Goal: Communication & Community: Participate in discussion

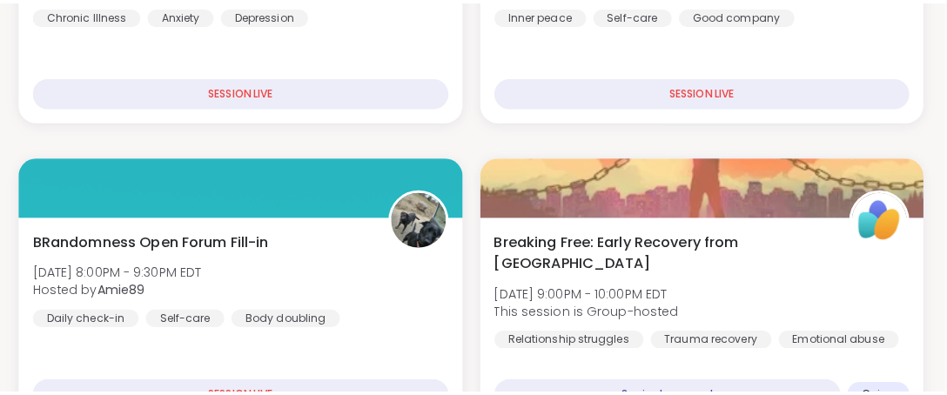
scroll to position [889, 3]
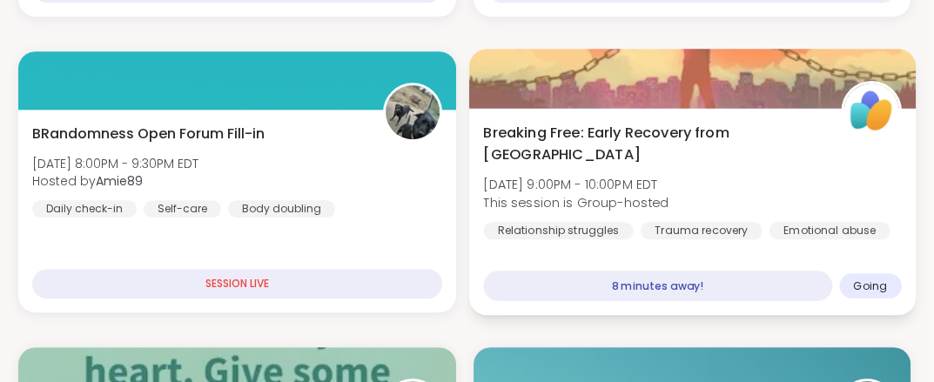
click at [622, 72] on div at bounding box center [691, 78] width 447 height 59
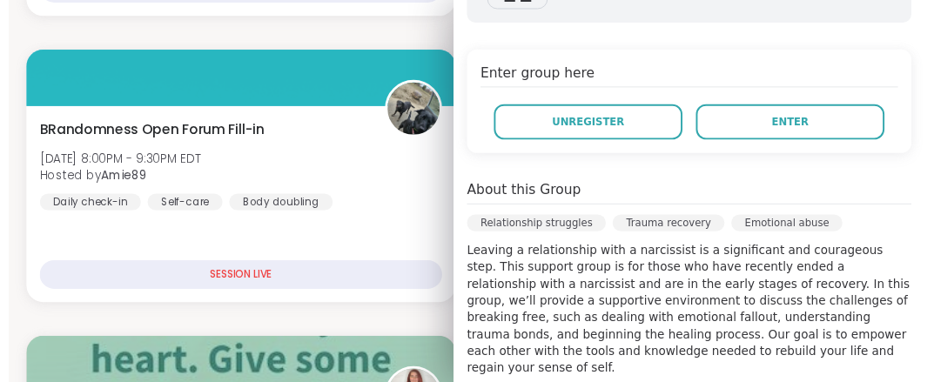
scroll to position [341, 0]
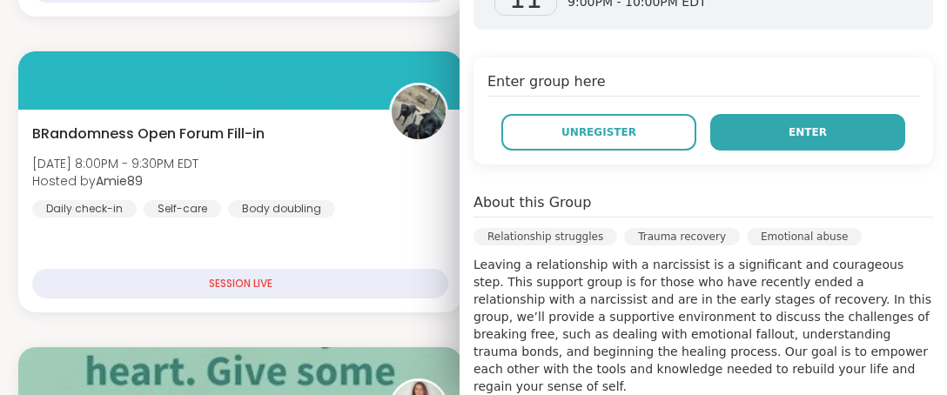
click at [755, 129] on button "Enter" at bounding box center [807, 132] width 195 height 37
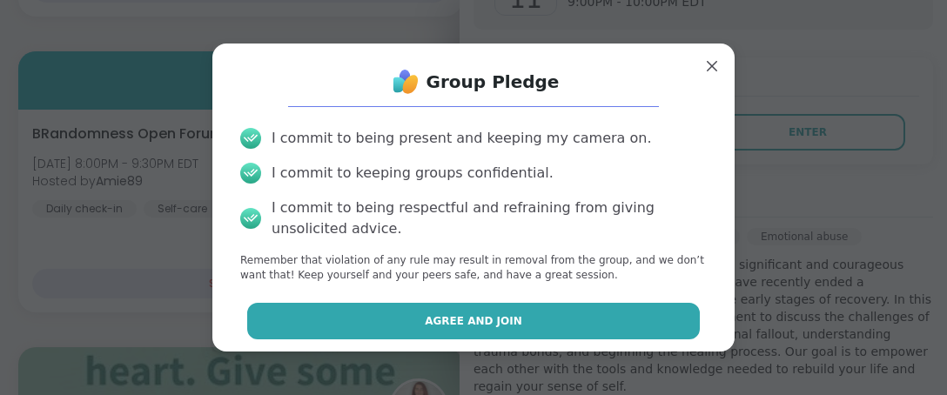
click at [444, 324] on span "Agree and Join" at bounding box center [474, 321] width 98 height 16
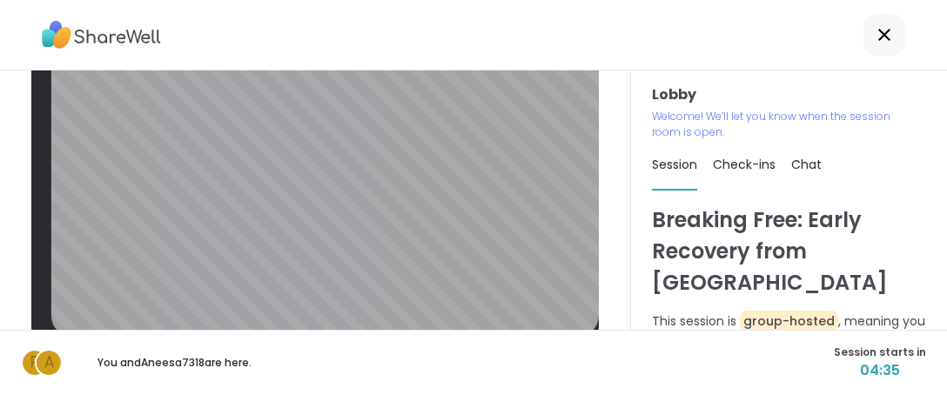
scroll to position [62, 0]
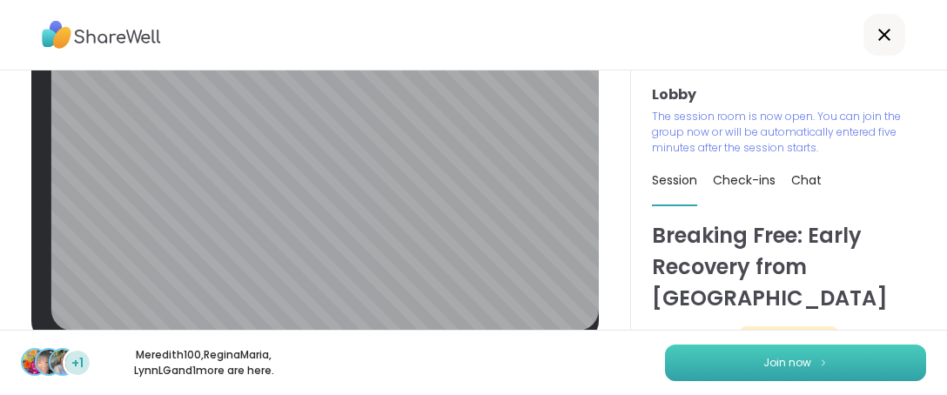
click at [777, 370] on span "Join now" at bounding box center [788, 363] width 48 height 16
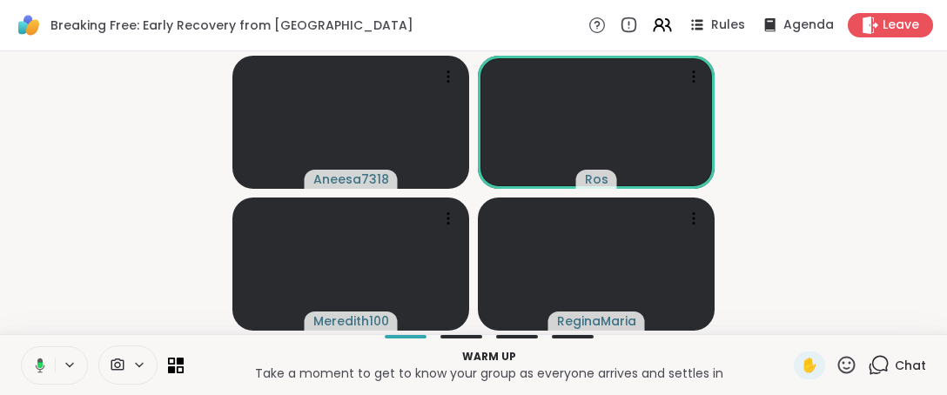
click at [40, 355] on button at bounding box center [37, 365] width 36 height 37
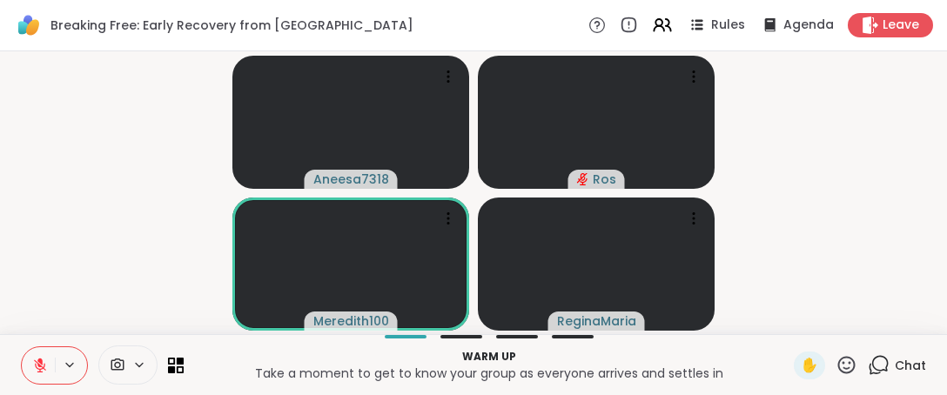
click at [836, 358] on icon at bounding box center [847, 365] width 22 height 22
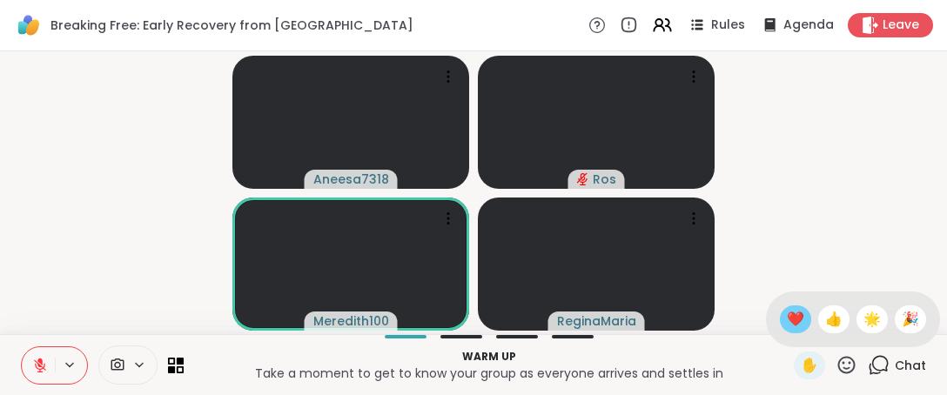
click at [787, 316] on span "❤️" at bounding box center [795, 319] width 17 height 21
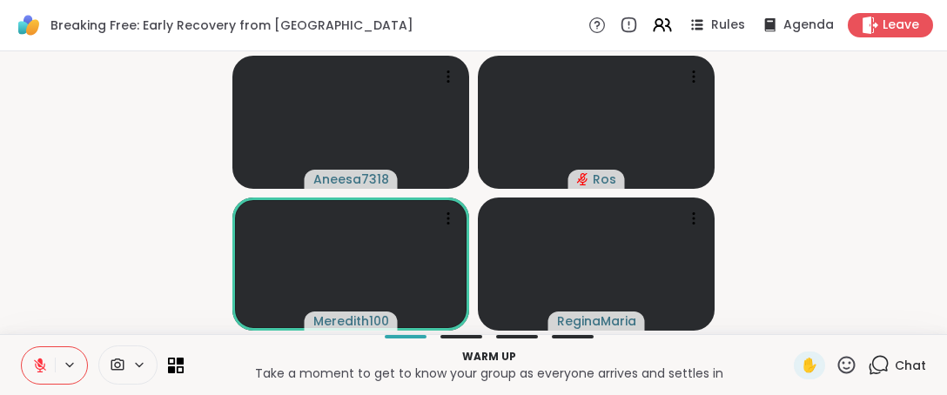
click at [41, 372] on icon at bounding box center [40, 366] width 12 height 12
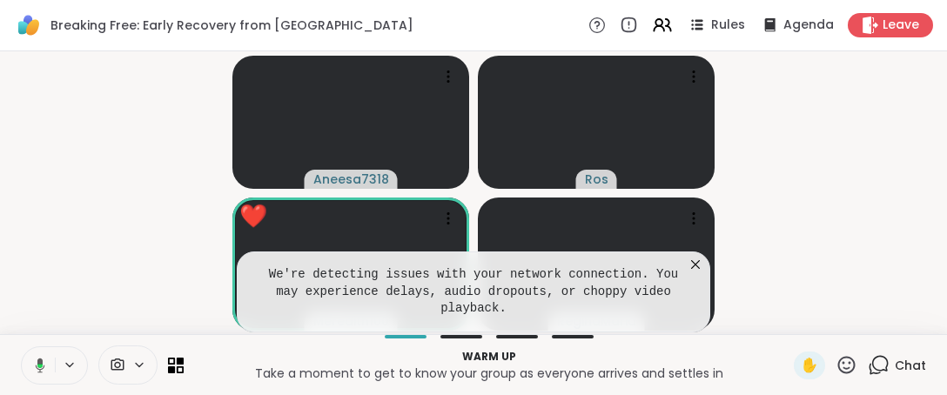
click at [688, 273] on icon at bounding box center [695, 264] width 17 height 17
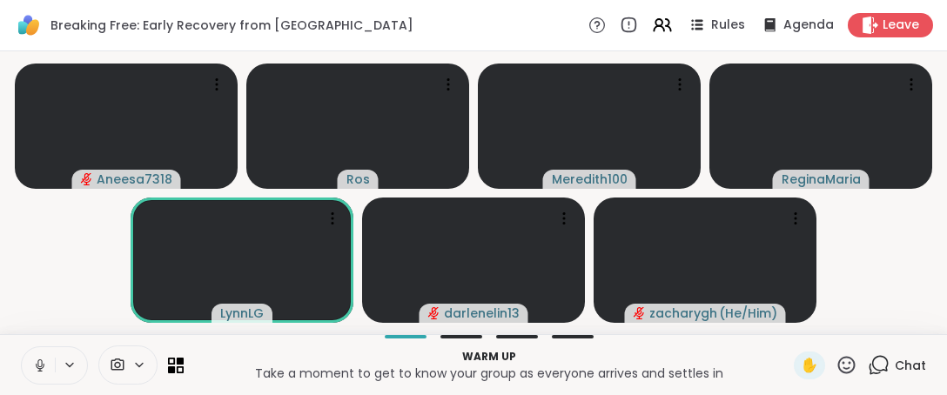
click at [838, 361] on icon at bounding box center [847, 365] width 22 height 22
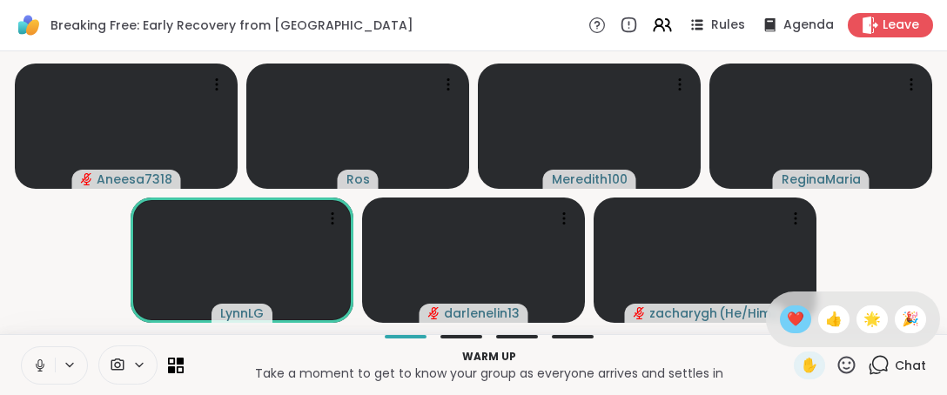
click at [787, 319] on span "❤️" at bounding box center [795, 319] width 17 height 21
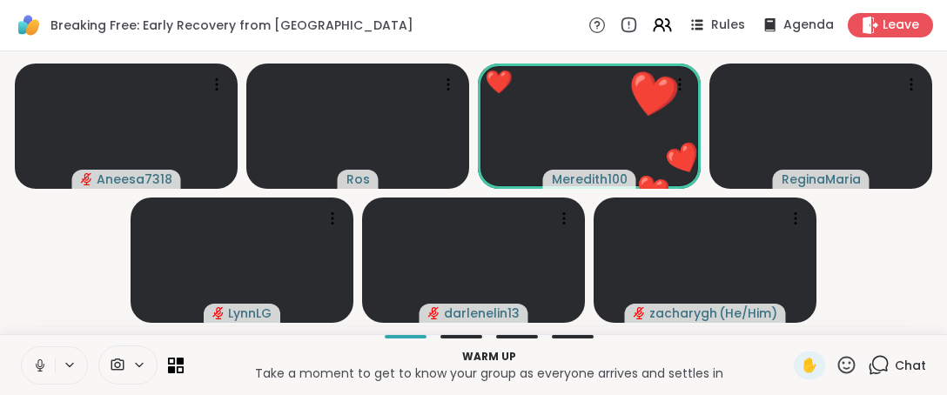
click at [838, 368] on icon at bounding box center [846, 364] width 17 height 17
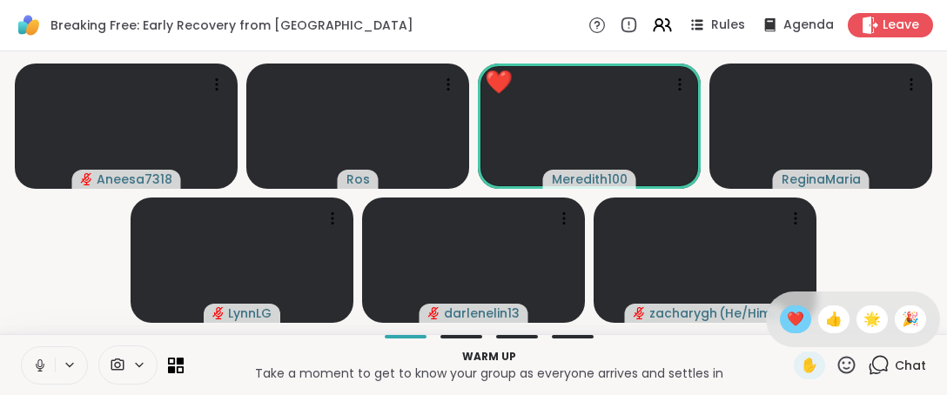
click at [787, 309] on span "❤️" at bounding box center [795, 319] width 17 height 21
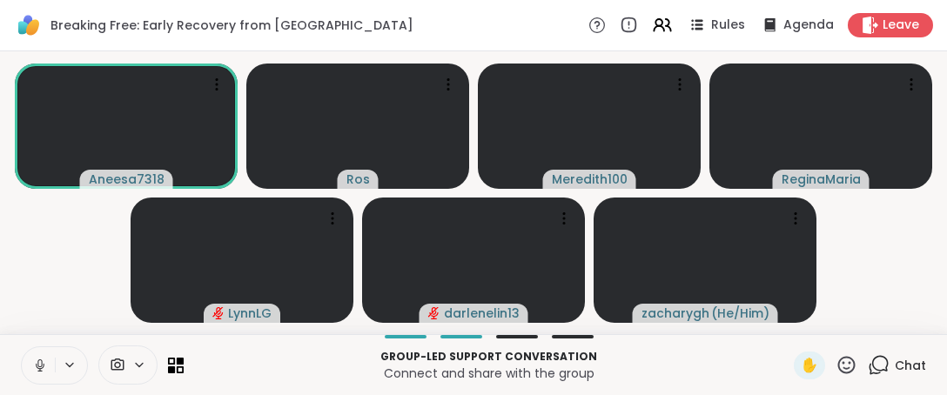
click at [839, 366] on icon at bounding box center [847, 365] width 22 height 22
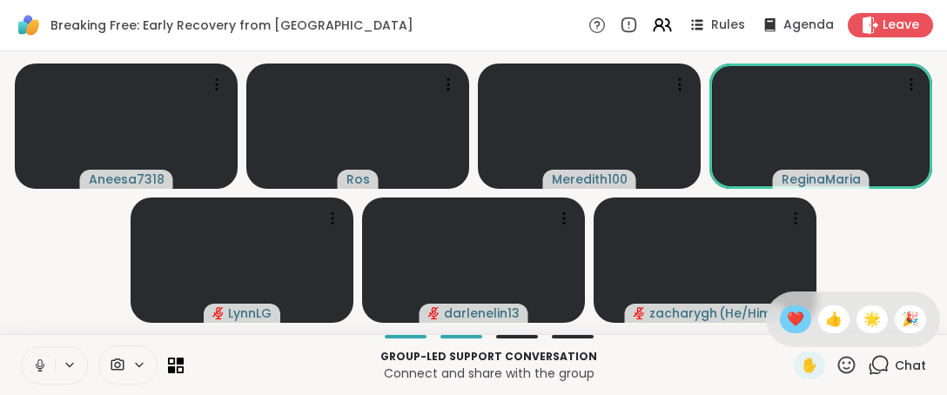
click at [787, 315] on span "❤️" at bounding box center [795, 319] width 17 height 21
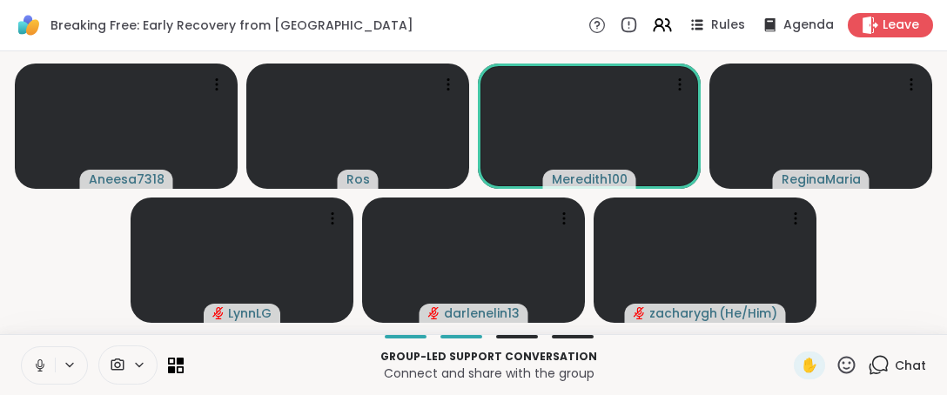
click at [836, 365] on icon at bounding box center [847, 365] width 22 height 22
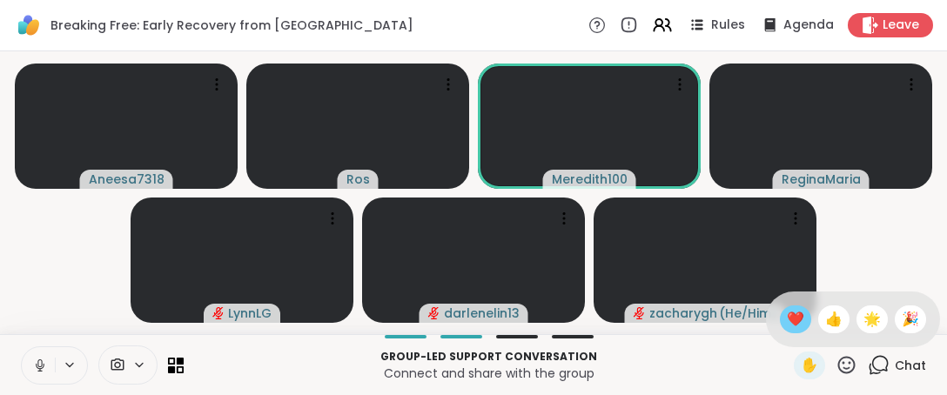
click at [787, 320] on span "❤️" at bounding box center [795, 319] width 17 height 21
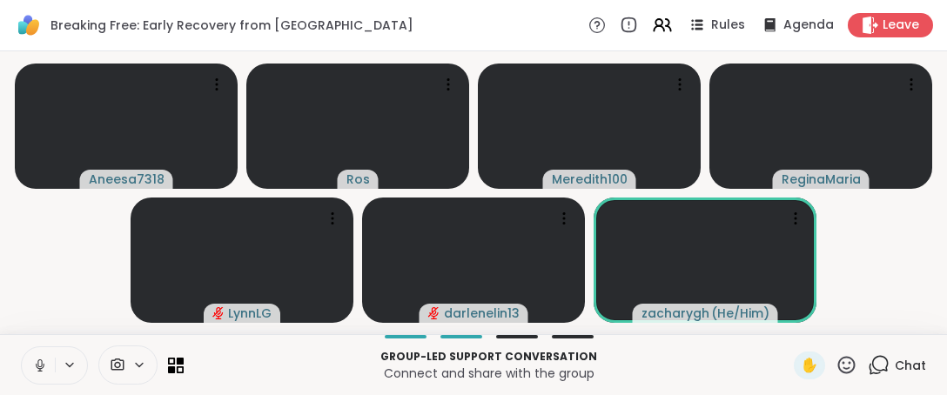
click at [838, 368] on icon at bounding box center [846, 364] width 17 height 17
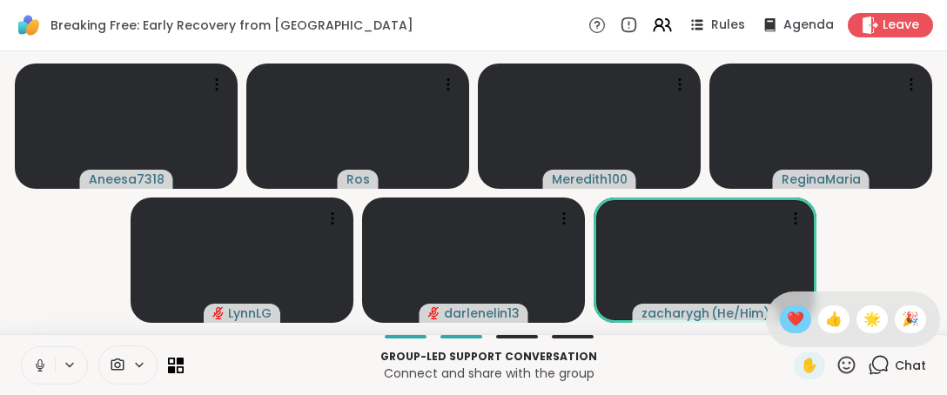
click at [787, 320] on span "❤️" at bounding box center [795, 319] width 17 height 21
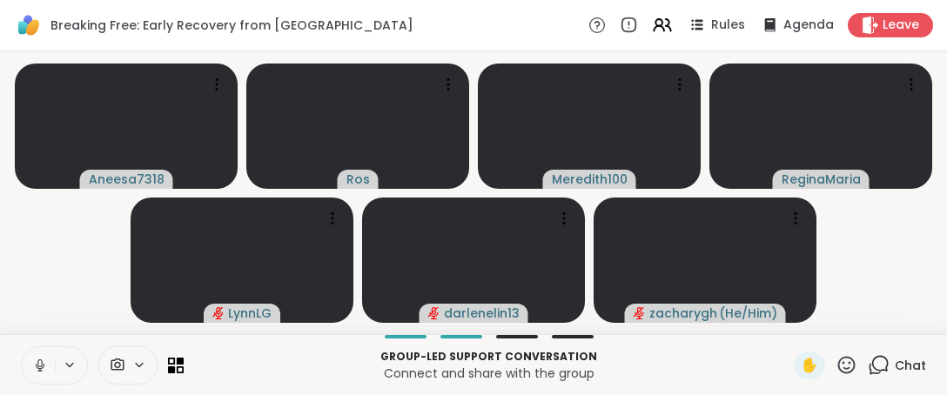
click at [838, 365] on icon at bounding box center [847, 365] width 22 height 22
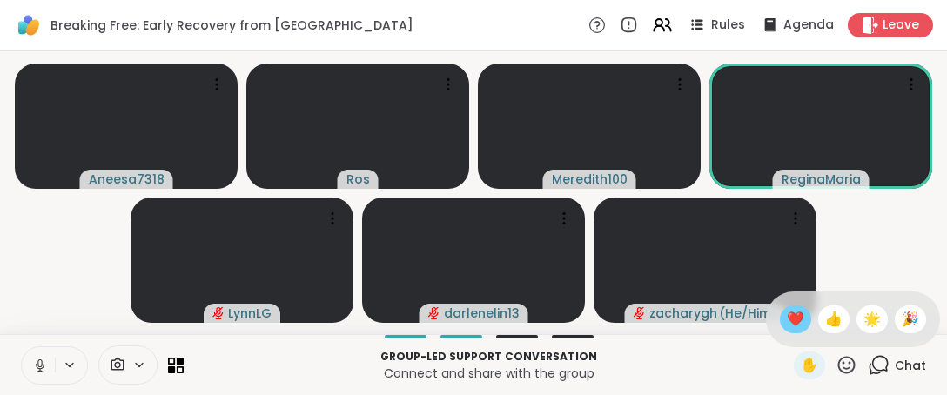
click at [787, 329] on span "❤️" at bounding box center [795, 319] width 17 height 21
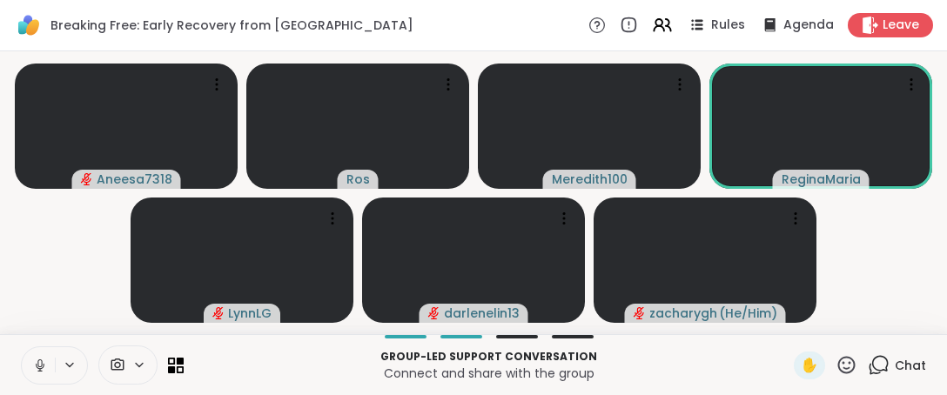
click at [838, 369] on icon at bounding box center [847, 365] width 22 height 22
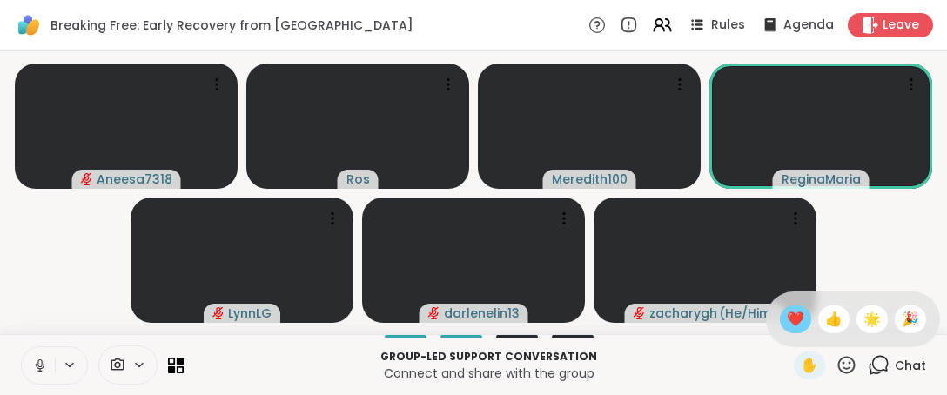
click at [787, 321] on span "❤️" at bounding box center [795, 319] width 17 height 21
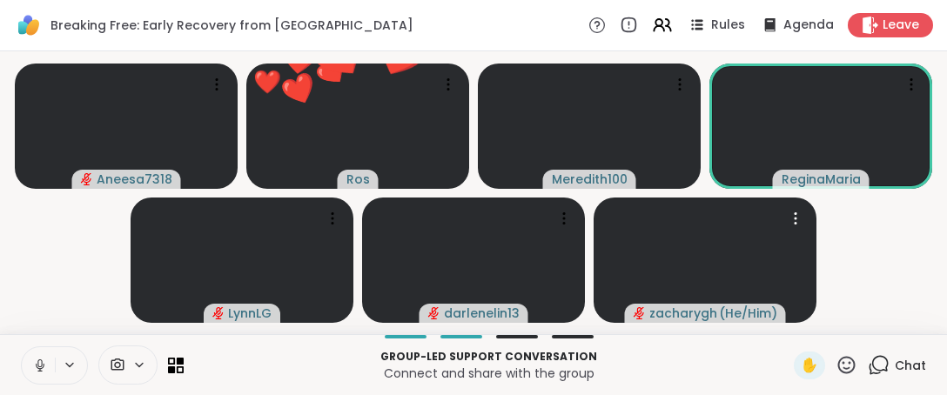
click at [778, 321] on div "zacharygh ( He/Him )" at bounding box center [705, 313] width 161 height 19
drag, startPoint x: 0, startPoint y: 225, endPoint x: 52, endPoint y: 229, distance: 52.4
click at [3, 225] on div "Aneesa7318 ❤️ Ros ❤️ ❤️ ❤️ ❤️ ❤️ ❤️ ❤️ ❤️ ❤️ ❤️ ❤️ ❤️ ❤️ ❤️ ❤️ ❤️ ❤️ ❤️ ❤️ Mere…" at bounding box center [473, 192] width 947 height 283
click at [844, 368] on icon at bounding box center [847, 365] width 22 height 22
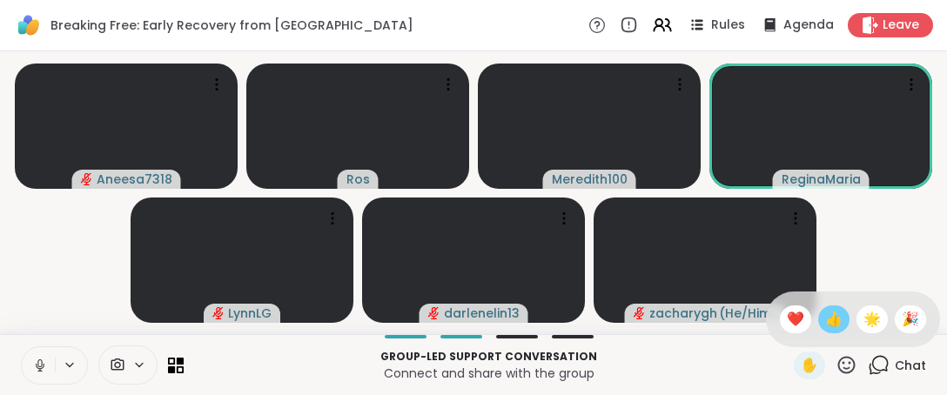
click at [825, 320] on span "👍" at bounding box center [833, 319] width 17 height 21
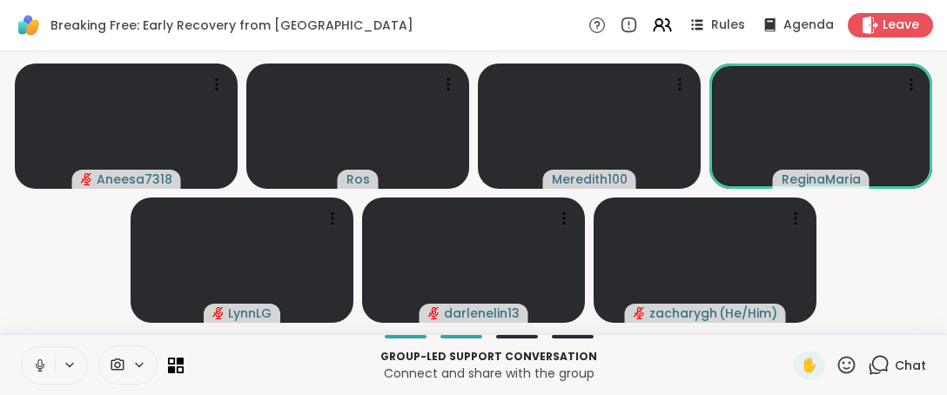
click at [822, 365] on div "✋" at bounding box center [826, 366] width 64 height 28
click at [839, 365] on icon at bounding box center [847, 365] width 22 height 22
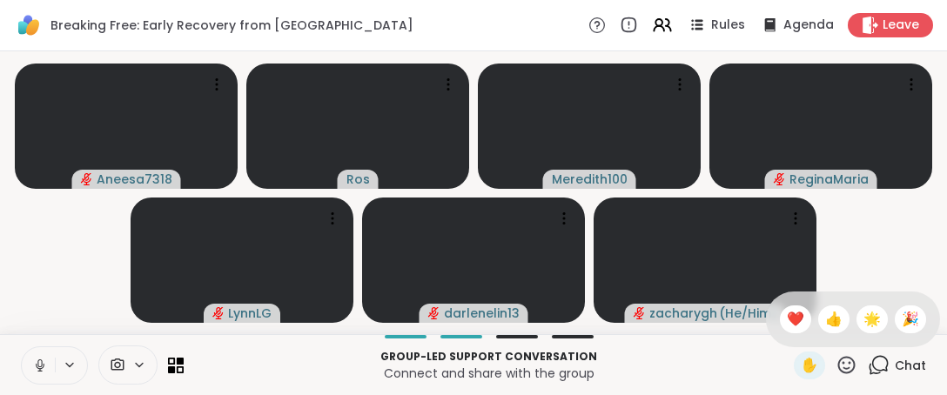
click at [798, 327] on div "✋ ❤️ 👍 🌟 🎉" at bounding box center [853, 320] width 174 height 56
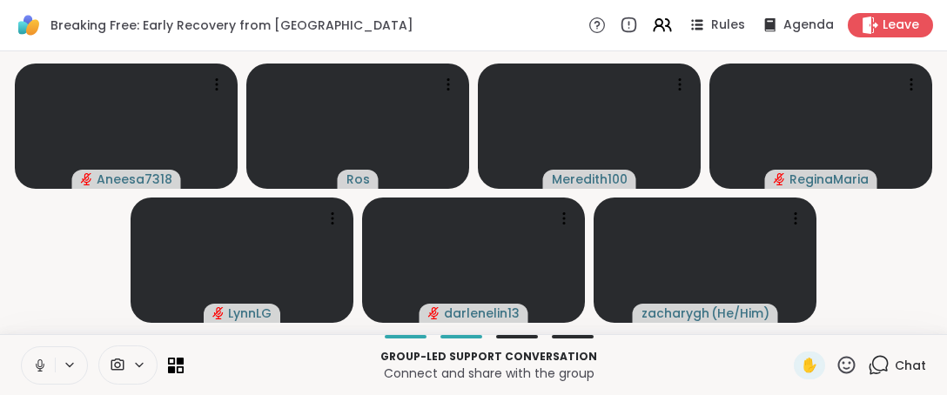
click at [838, 373] on icon at bounding box center [846, 364] width 17 height 17
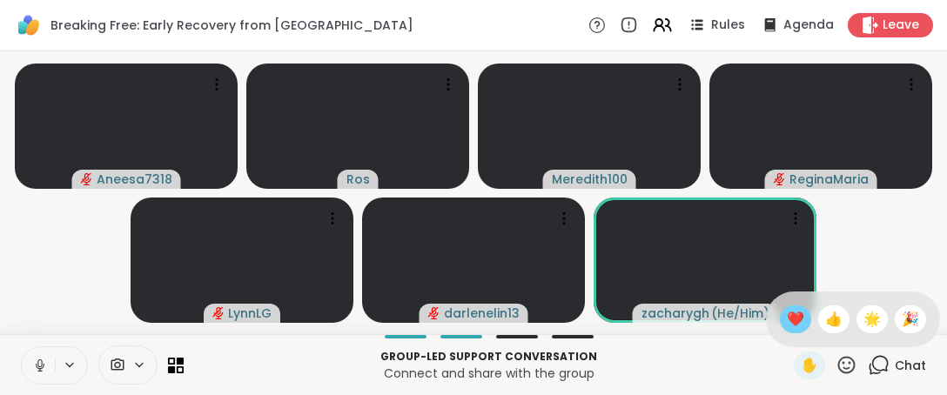
click at [780, 313] on div "❤️" at bounding box center [795, 320] width 31 height 28
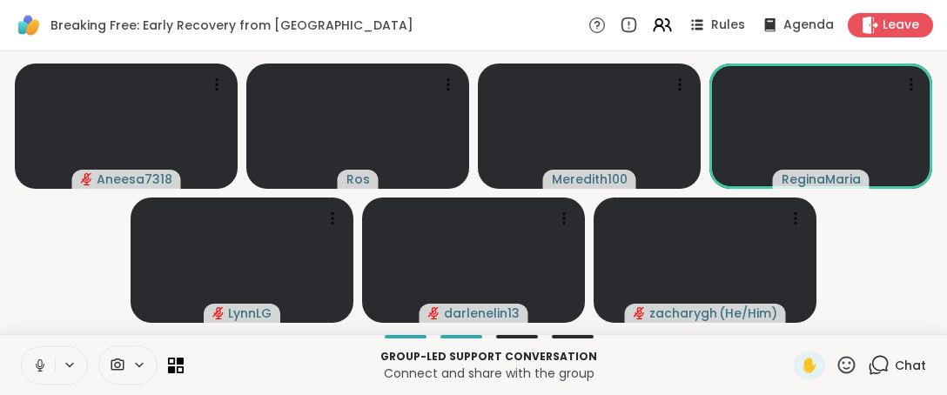
click at [35, 365] on icon at bounding box center [40, 366] width 16 height 16
click at [836, 366] on icon at bounding box center [847, 365] width 22 height 22
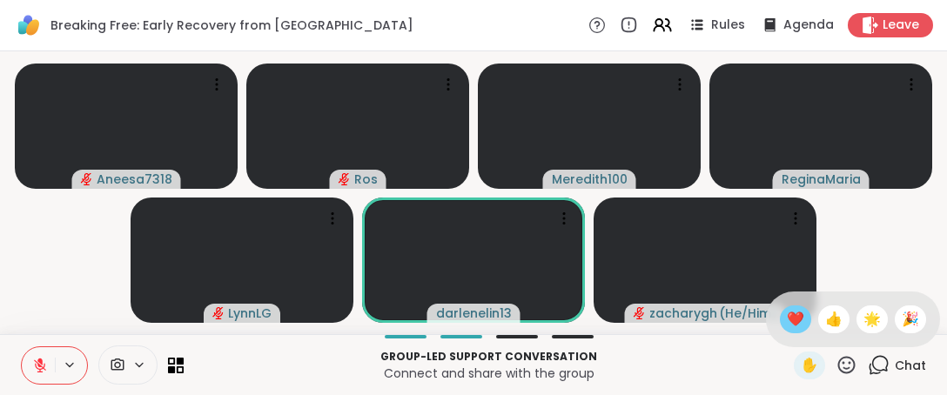
click at [787, 314] on span "❤️" at bounding box center [795, 319] width 17 height 21
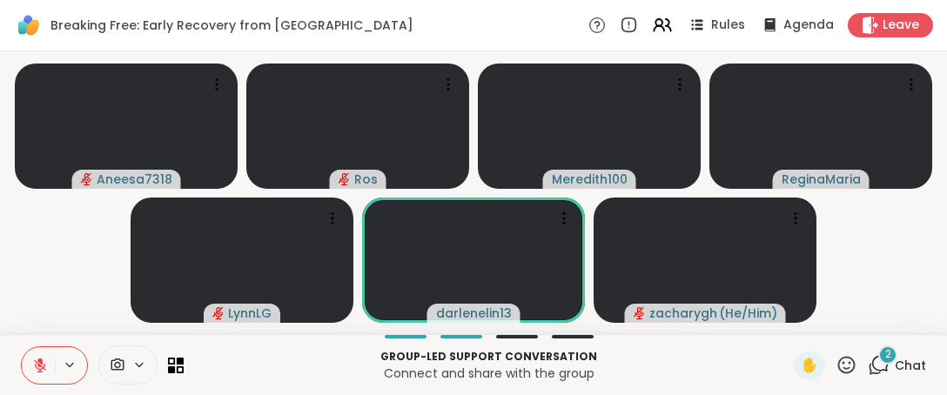
click at [841, 372] on icon at bounding box center [847, 365] width 22 height 22
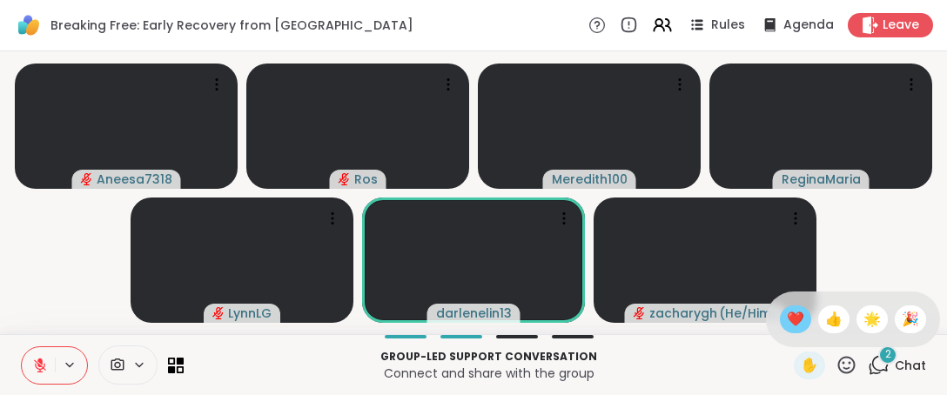
click at [787, 320] on span "❤️" at bounding box center [795, 319] width 17 height 21
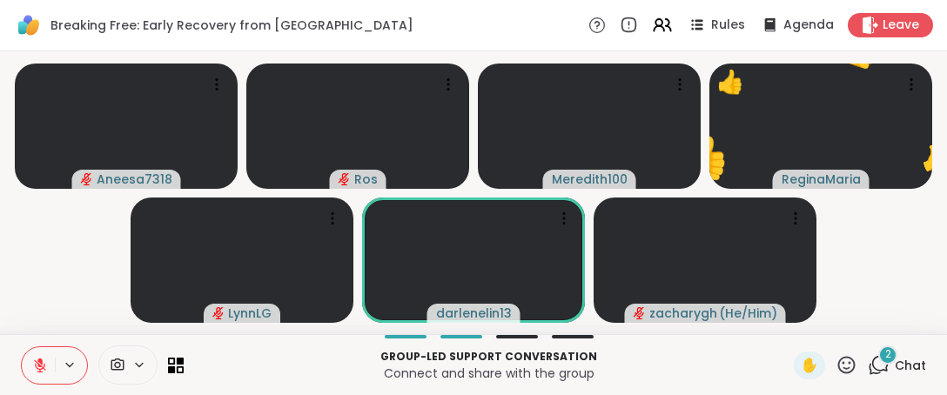
click at [829, 375] on div "✋" at bounding box center [826, 366] width 64 height 28
click at [842, 367] on icon at bounding box center [846, 364] width 17 height 17
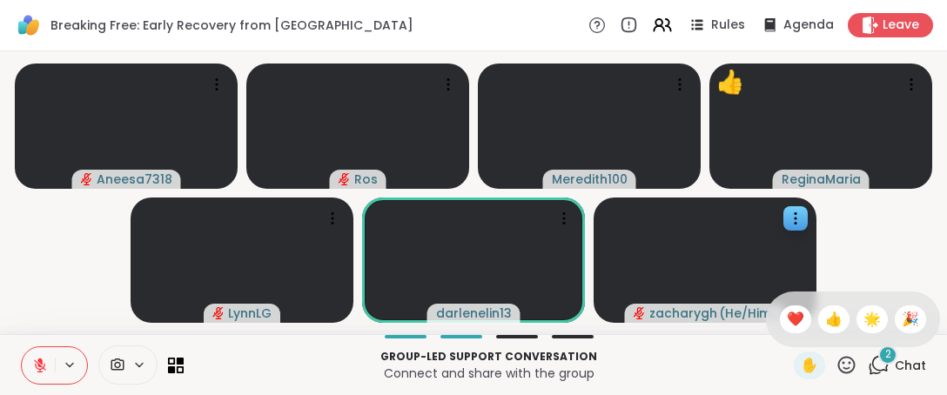
click at [787, 320] on span "❤️" at bounding box center [795, 319] width 17 height 21
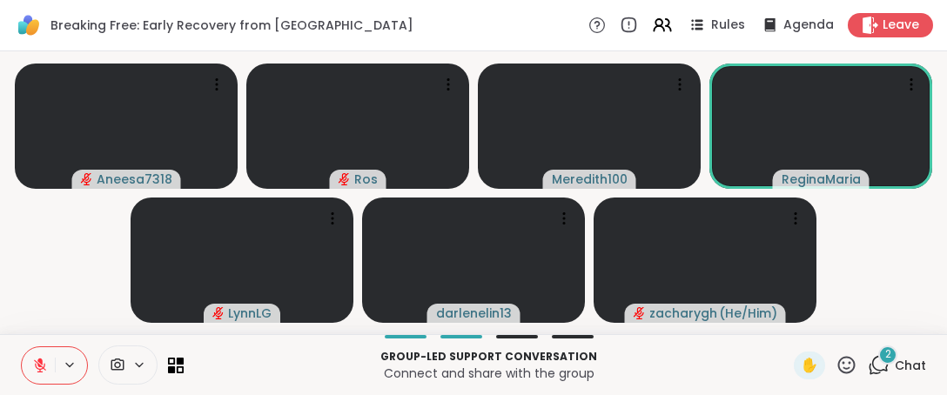
click at [836, 365] on icon at bounding box center [847, 365] width 22 height 22
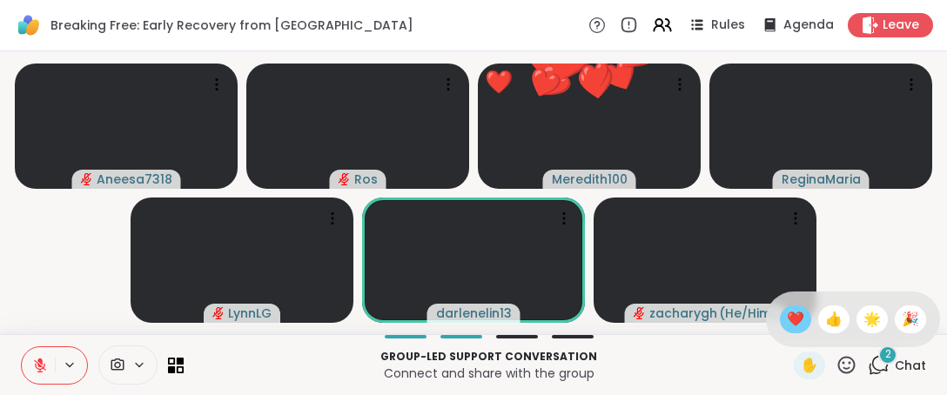
click at [787, 322] on span "❤️" at bounding box center [795, 319] width 17 height 21
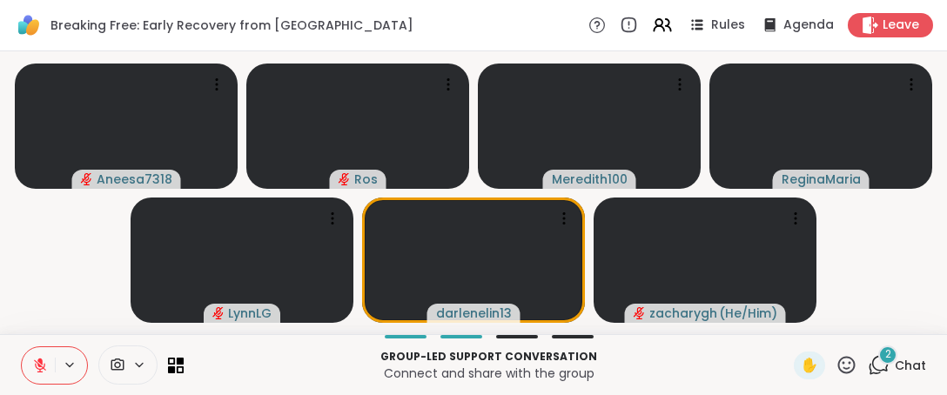
click at [841, 365] on icon at bounding box center [847, 365] width 22 height 22
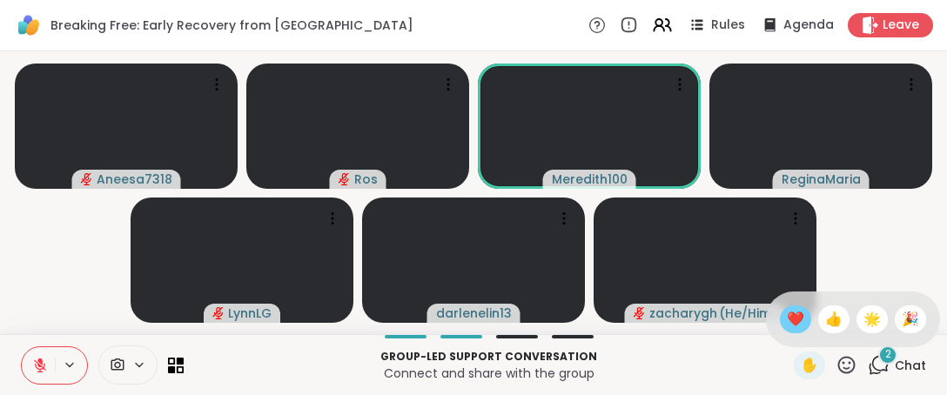
click at [787, 316] on span "❤️" at bounding box center [795, 319] width 17 height 21
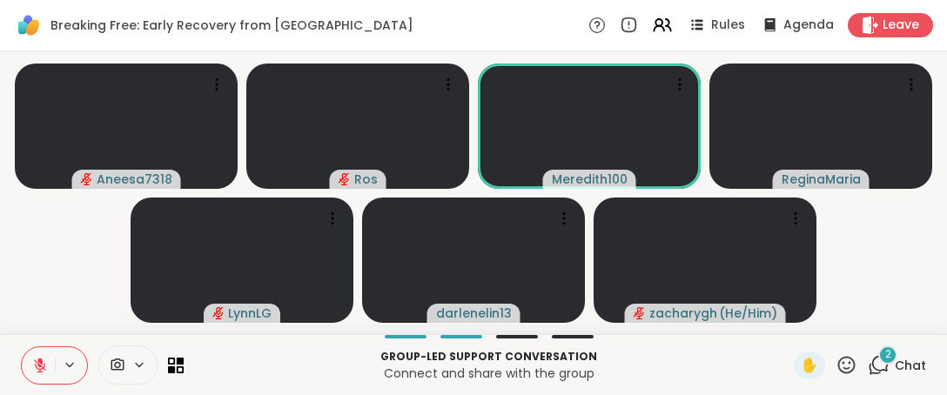
click at [836, 365] on icon at bounding box center [847, 365] width 22 height 22
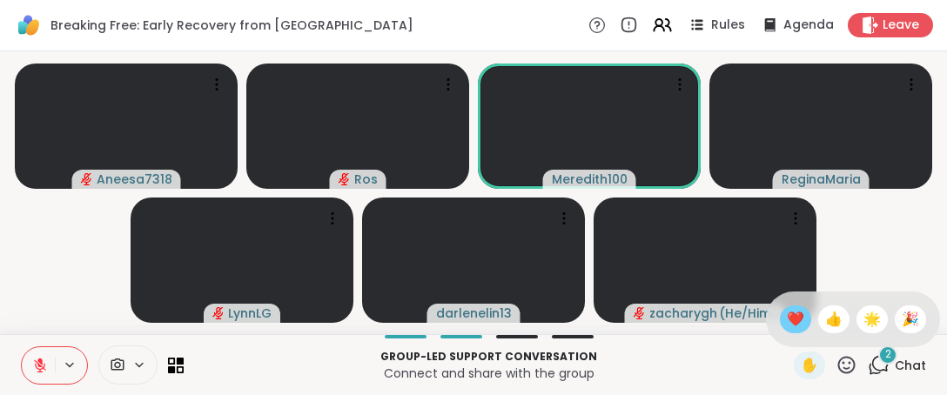
click at [787, 324] on span "❤️" at bounding box center [795, 319] width 17 height 21
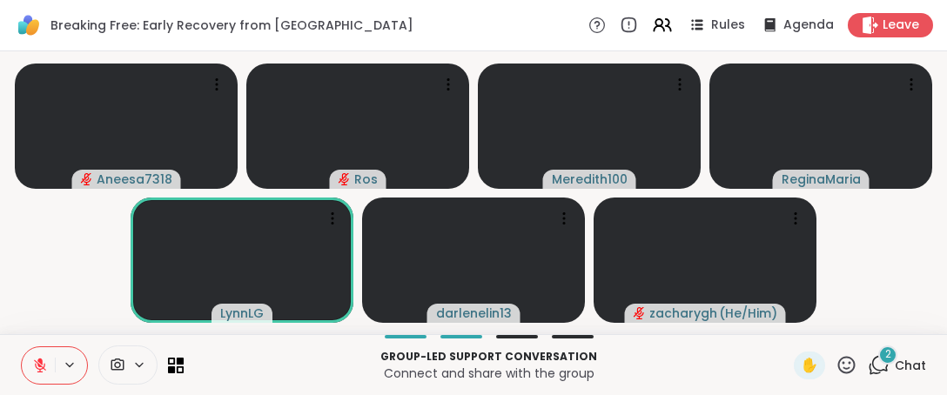
click at [836, 370] on icon at bounding box center [847, 365] width 22 height 22
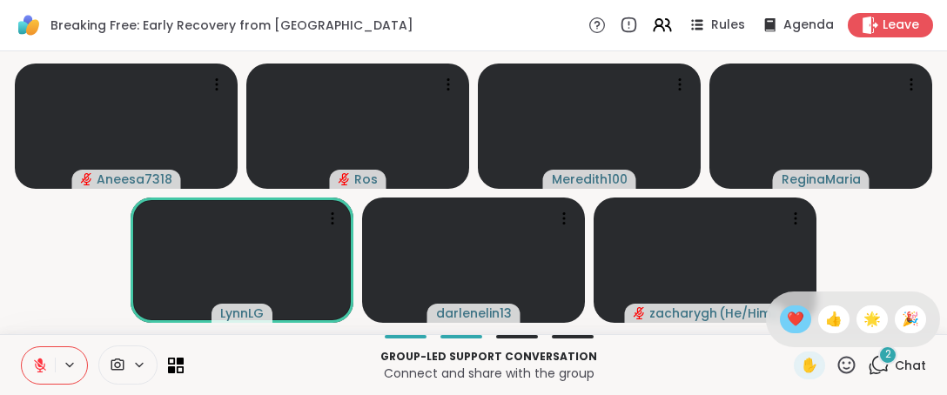
click at [787, 322] on span "❤️" at bounding box center [795, 319] width 17 height 21
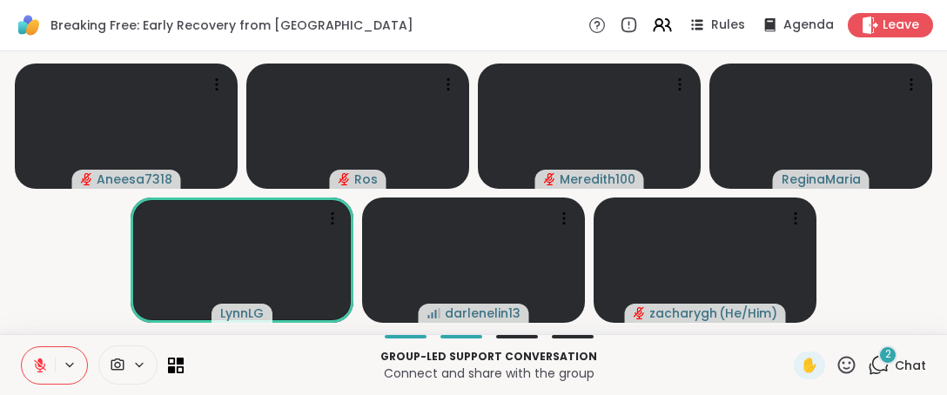
click at [839, 373] on icon at bounding box center [847, 365] width 22 height 22
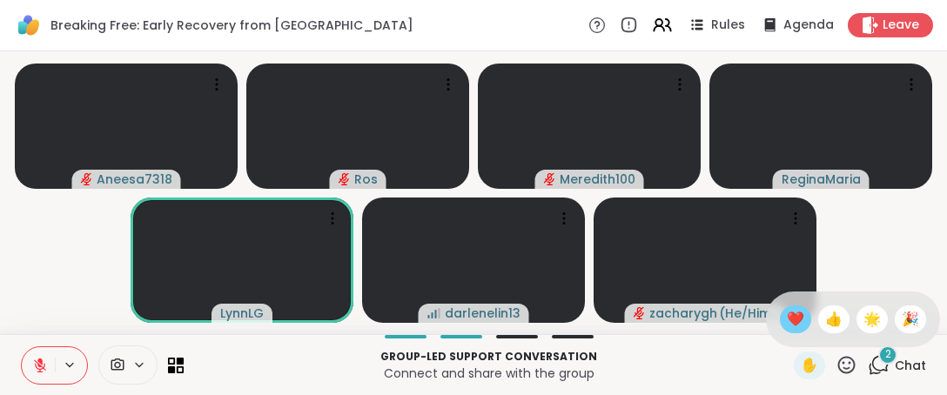
click at [787, 320] on span "❤️" at bounding box center [795, 319] width 17 height 21
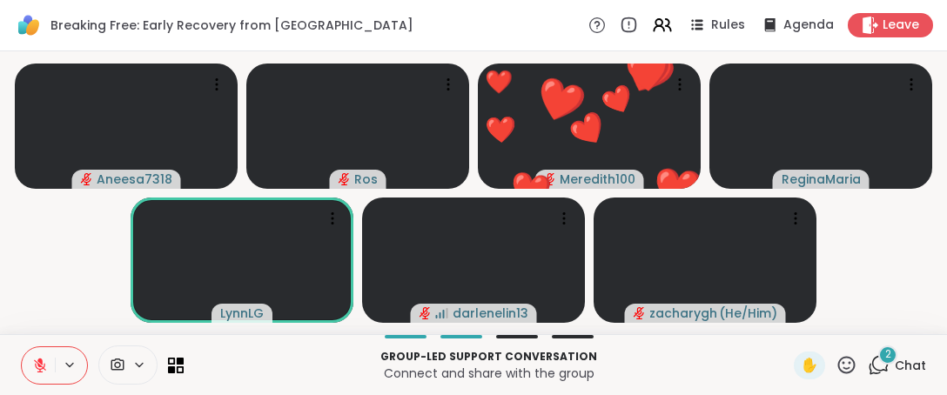
click at [838, 365] on icon at bounding box center [847, 365] width 22 height 22
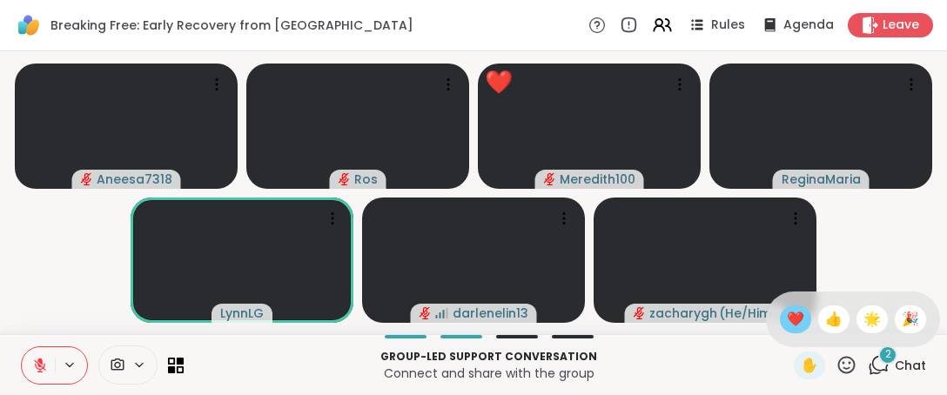
click at [787, 323] on span "❤️" at bounding box center [795, 319] width 17 height 21
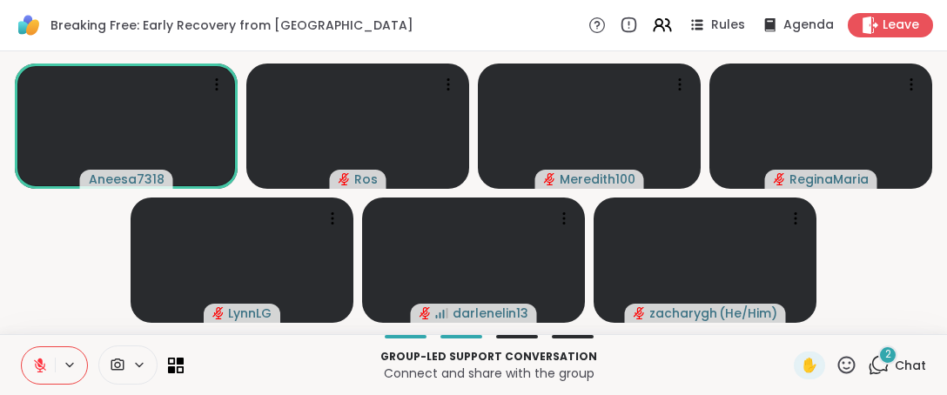
drag, startPoint x: 840, startPoint y: 367, endPoint x: 820, endPoint y: 350, distance: 26.5
click at [839, 366] on icon at bounding box center [847, 365] width 22 height 22
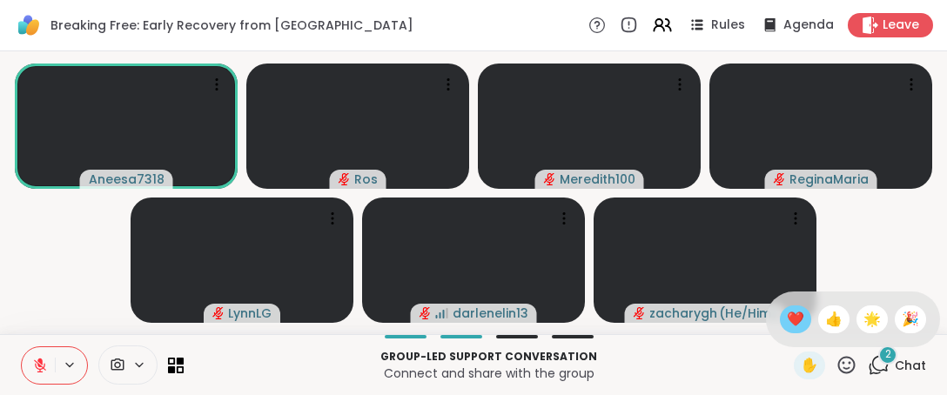
click at [788, 320] on span "❤️" at bounding box center [795, 319] width 17 height 21
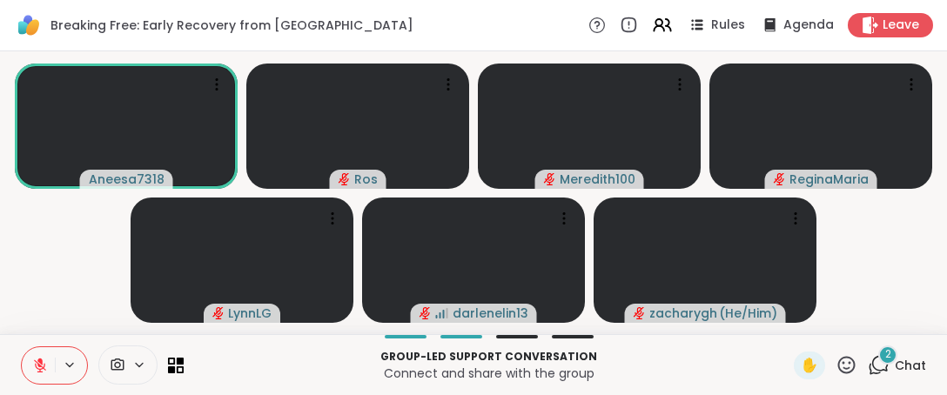
click at [838, 365] on icon at bounding box center [846, 364] width 17 height 17
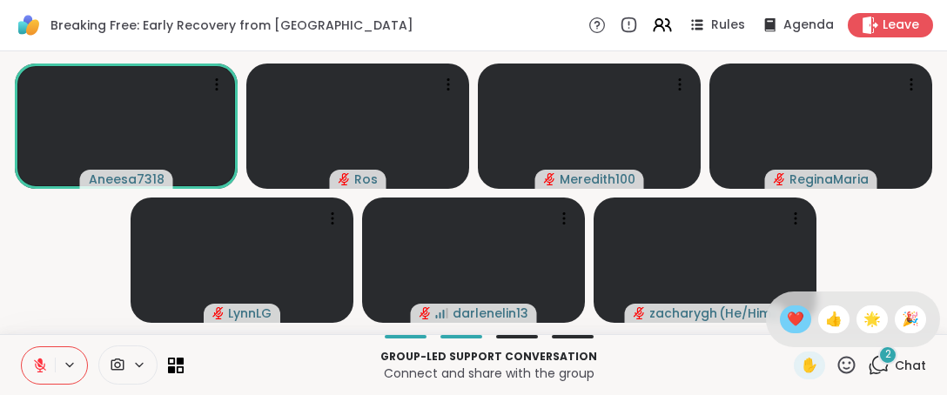
click at [787, 309] on span "❤️" at bounding box center [795, 319] width 17 height 21
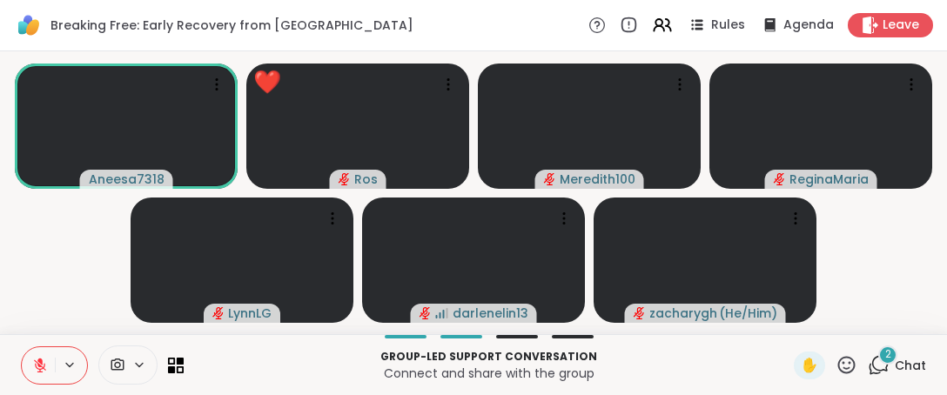
click at [836, 370] on icon at bounding box center [847, 365] width 22 height 22
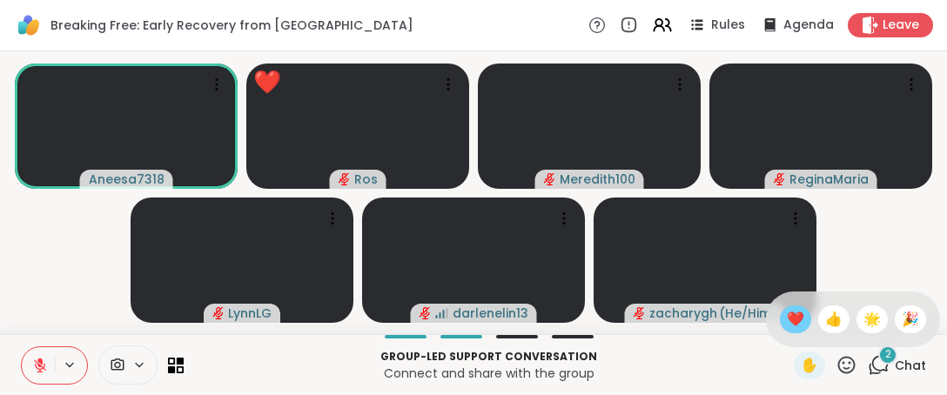
click at [787, 316] on span "❤️" at bounding box center [795, 319] width 17 height 21
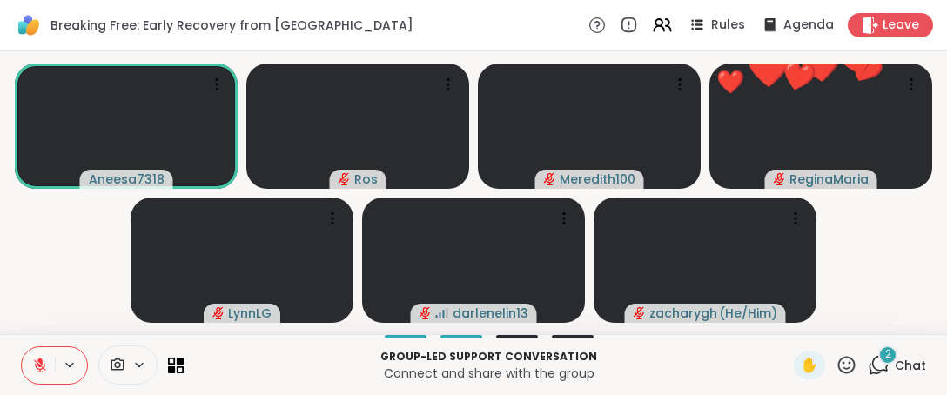
click at [839, 364] on icon at bounding box center [847, 365] width 22 height 22
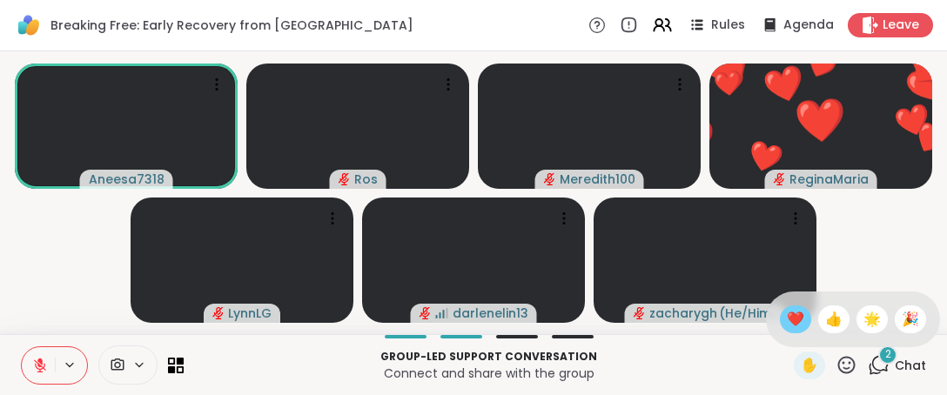
click at [787, 318] on span "❤️" at bounding box center [795, 319] width 17 height 21
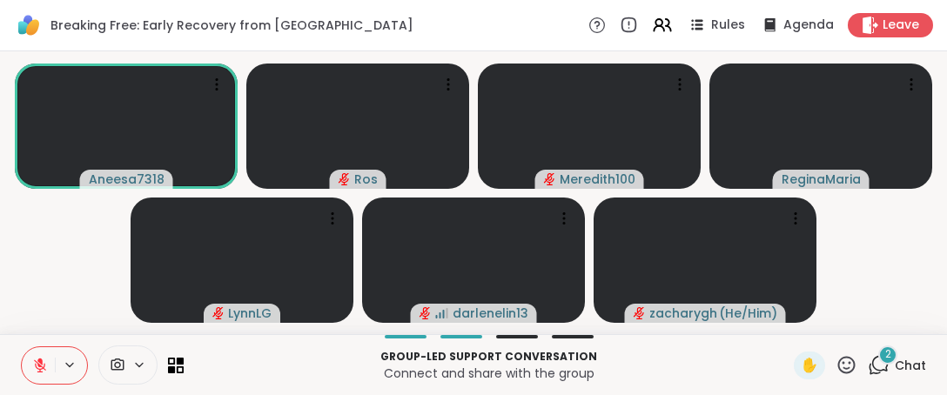
click at [836, 367] on icon at bounding box center [847, 365] width 22 height 22
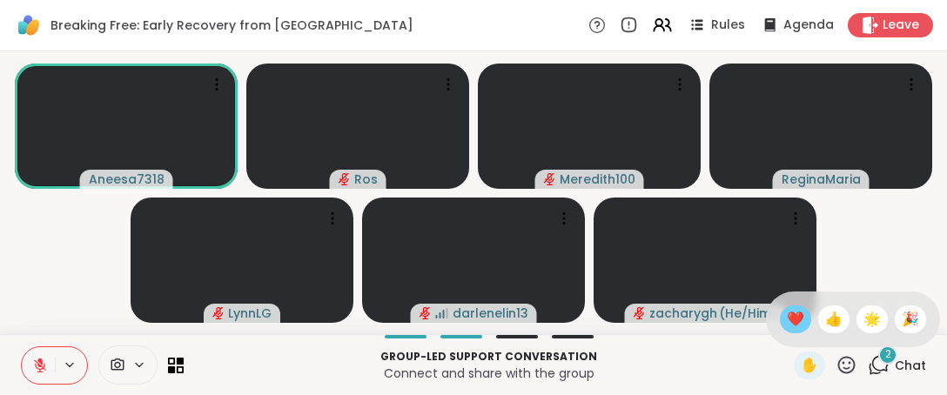
click at [787, 322] on span "❤️" at bounding box center [795, 319] width 17 height 21
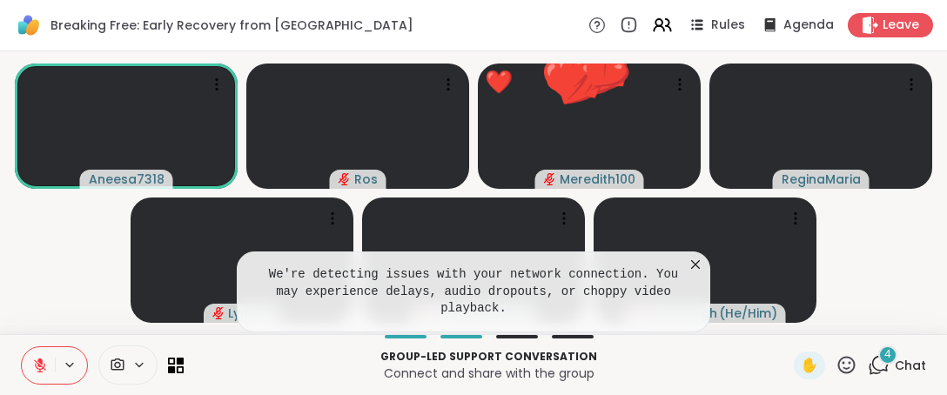
click at [696, 273] on icon at bounding box center [695, 264] width 17 height 17
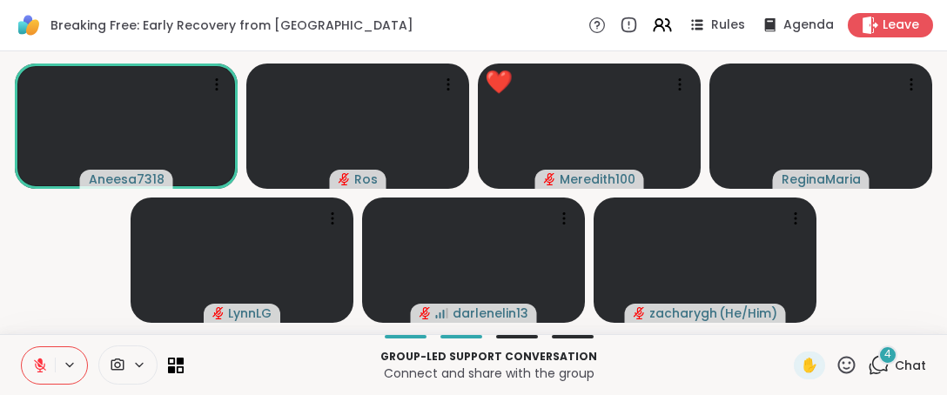
click at [836, 368] on icon at bounding box center [847, 365] width 22 height 22
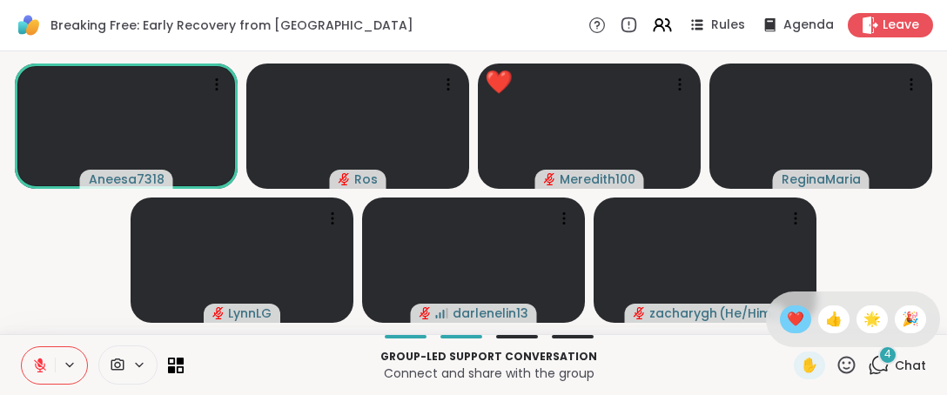
click at [787, 311] on span "❤️" at bounding box center [795, 319] width 17 height 21
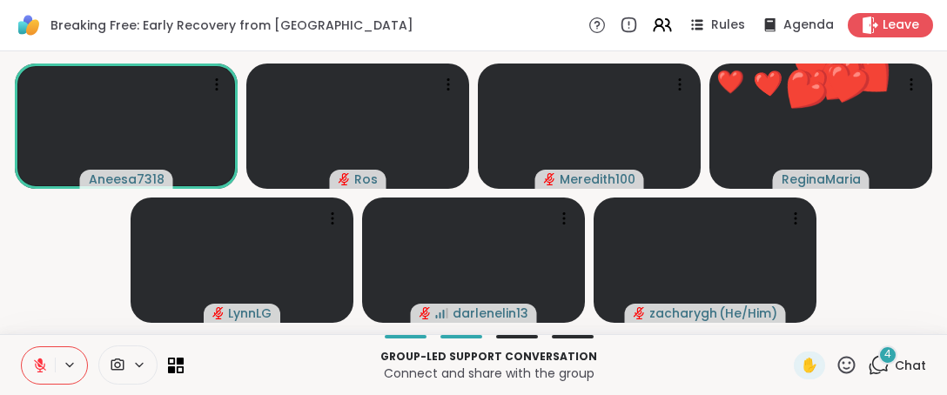
click at [838, 364] on icon at bounding box center [846, 364] width 17 height 17
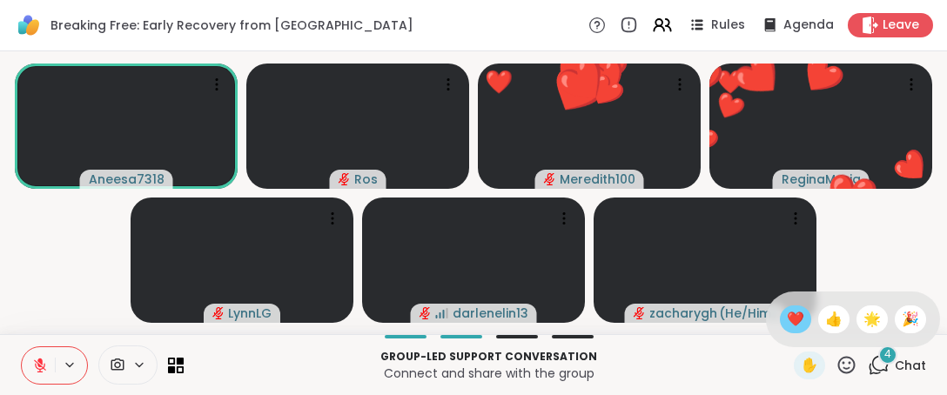
click at [787, 320] on span "❤️" at bounding box center [795, 319] width 17 height 21
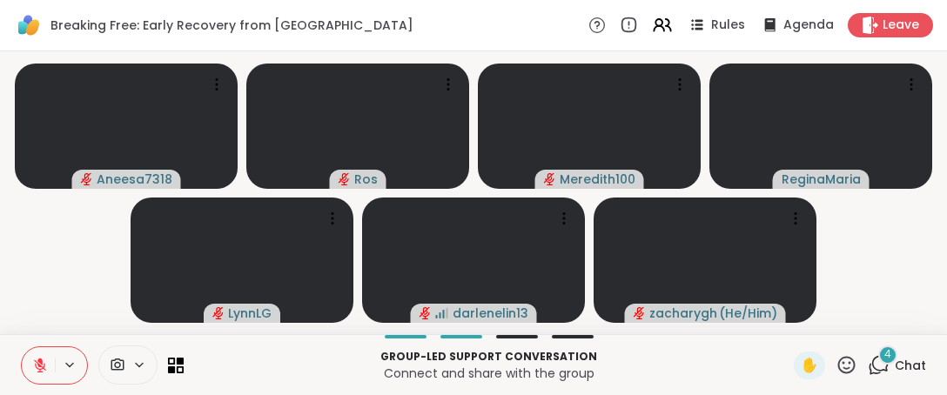
click at [38, 372] on icon at bounding box center [40, 366] width 12 height 12
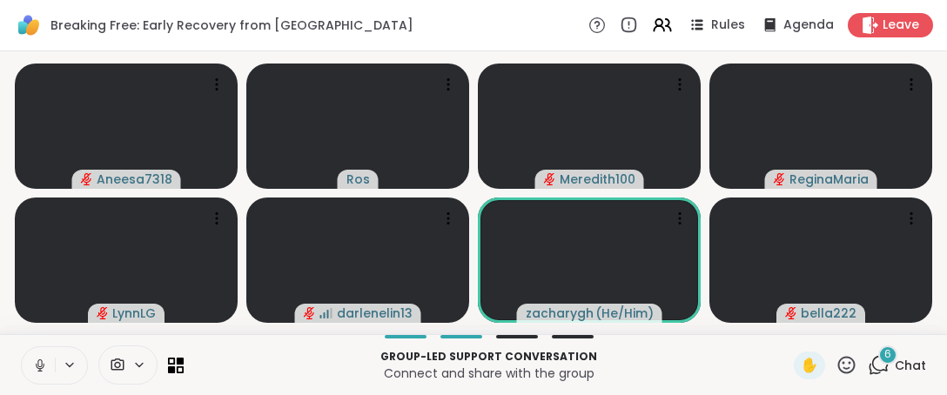
click at [844, 369] on icon at bounding box center [847, 365] width 22 height 22
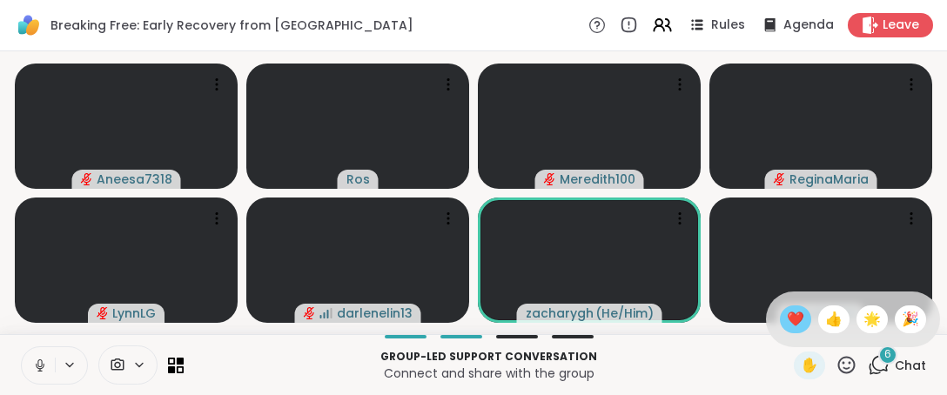
click at [787, 316] on span "❤️" at bounding box center [795, 319] width 17 height 21
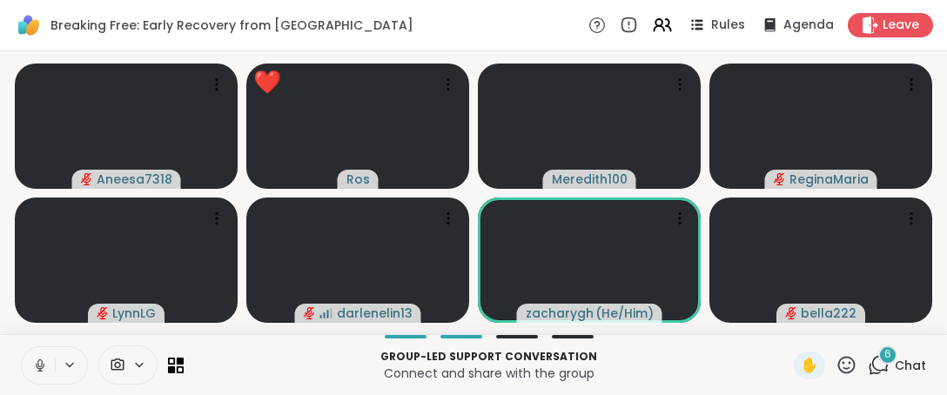
click at [39, 364] on icon at bounding box center [40, 366] width 16 height 16
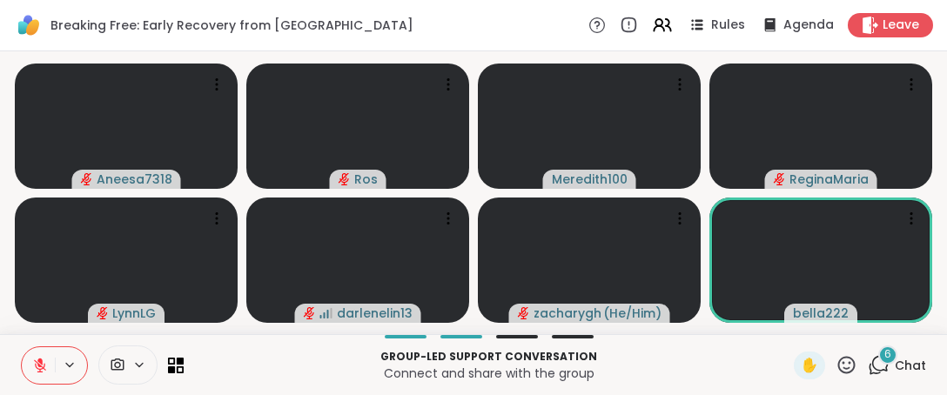
click at [836, 362] on icon at bounding box center [847, 365] width 22 height 22
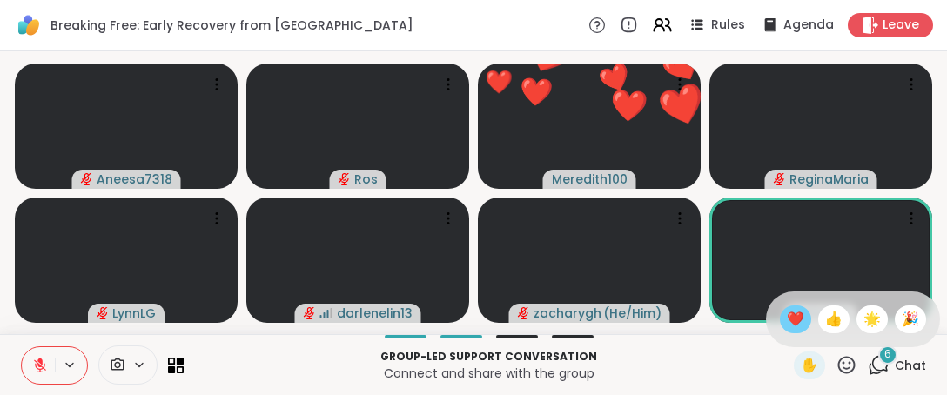
click at [787, 320] on span "❤️" at bounding box center [795, 319] width 17 height 21
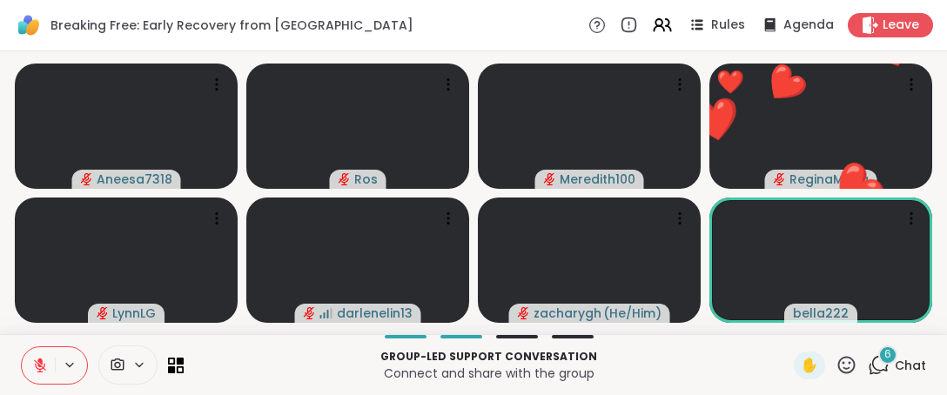
click at [838, 358] on icon at bounding box center [846, 364] width 17 height 17
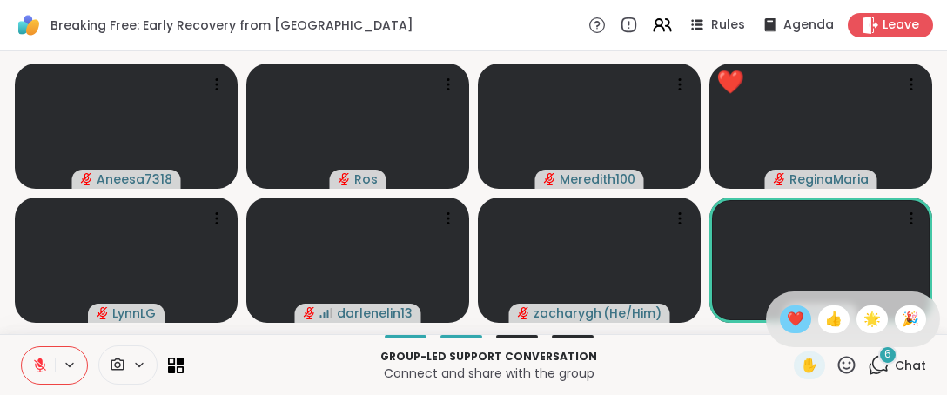
click at [787, 316] on span "❤️" at bounding box center [795, 319] width 17 height 21
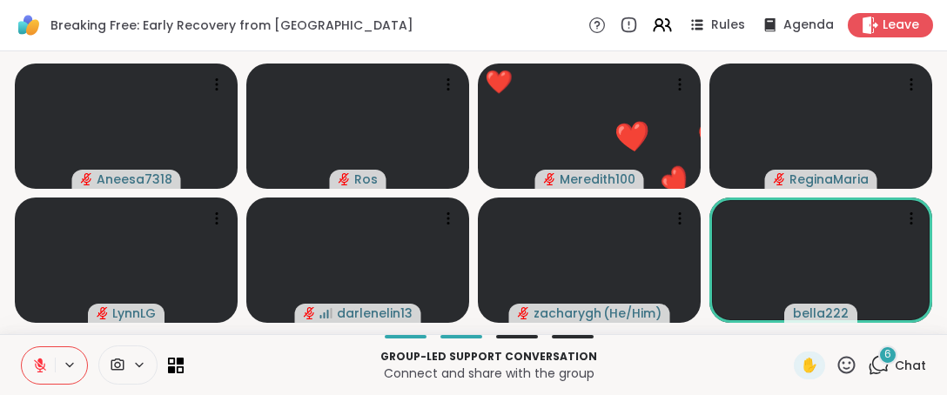
click at [838, 367] on icon at bounding box center [846, 364] width 17 height 17
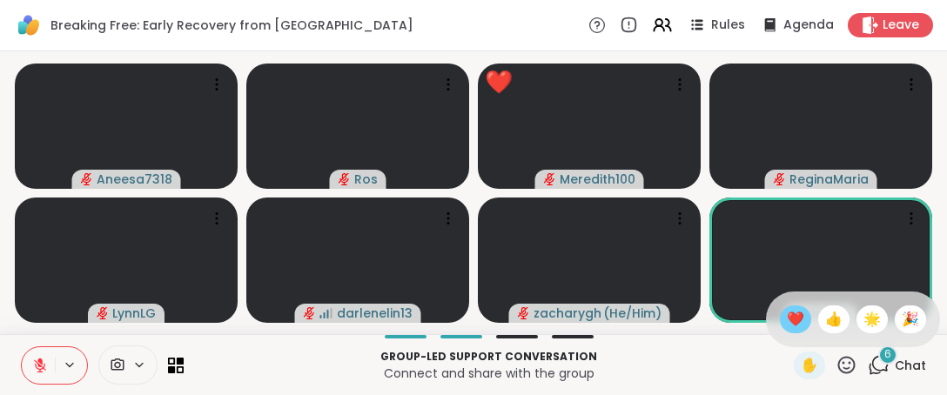
click at [787, 325] on span "❤️" at bounding box center [795, 319] width 17 height 21
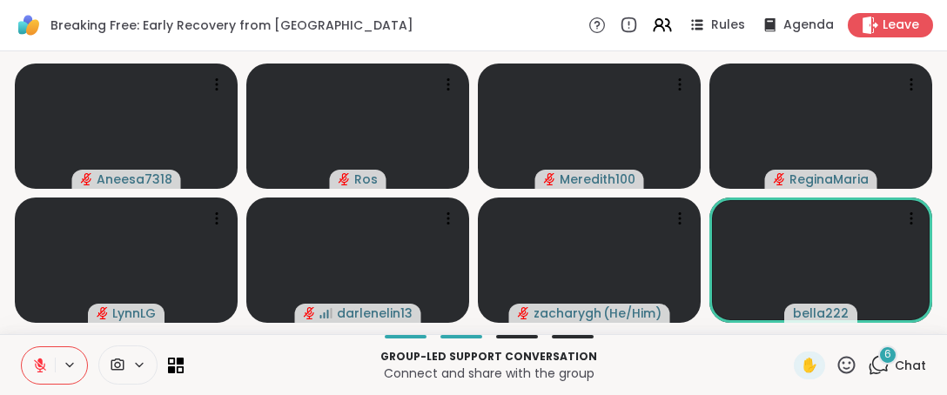
click at [839, 367] on icon at bounding box center [847, 365] width 22 height 22
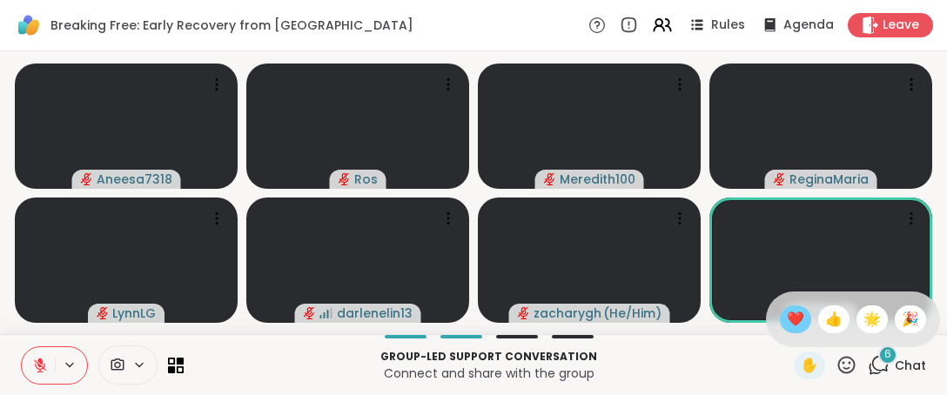
click at [787, 326] on span "❤️" at bounding box center [795, 319] width 17 height 21
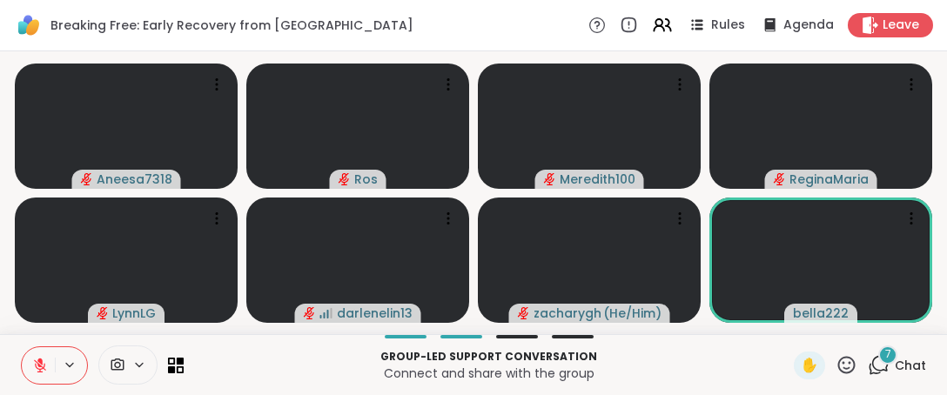
click at [836, 361] on icon at bounding box center [847, 365] width 22 height 22
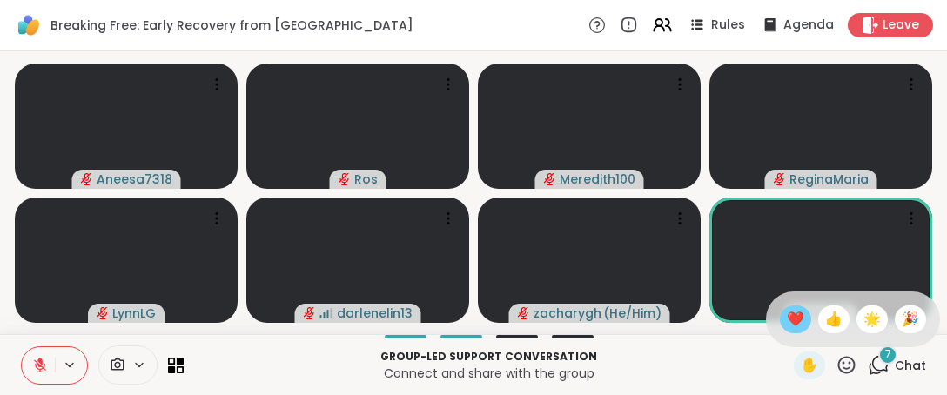
click at [787, 324] on span "❤️" at bounding box center [795, 319] width 17 height 21
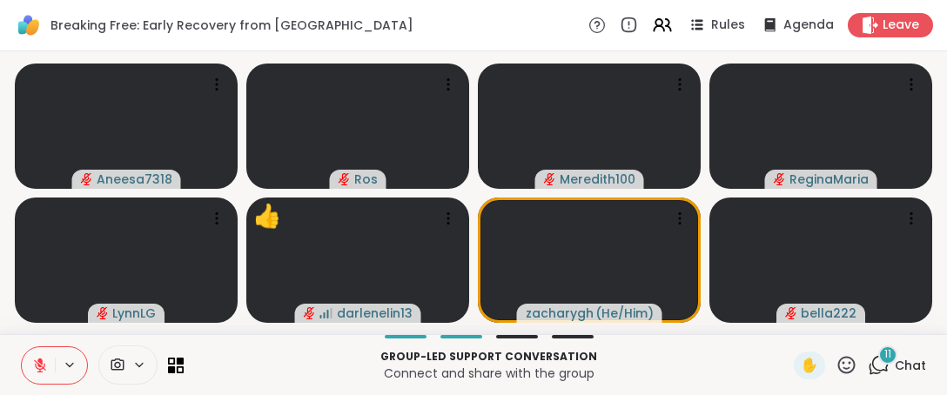
click at [836, 367] on icon at bounding box center [847, 365] width 22 height 22
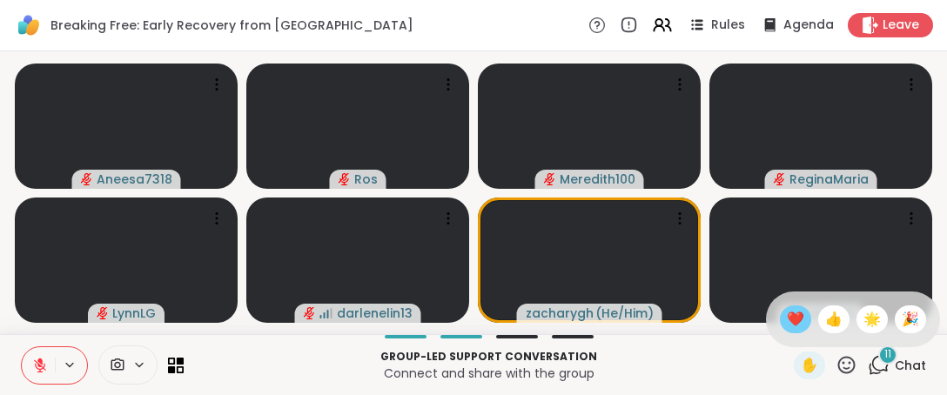
click at [787, 314] on span "❤️" at bounding box center [795, 319] width 17 height 21
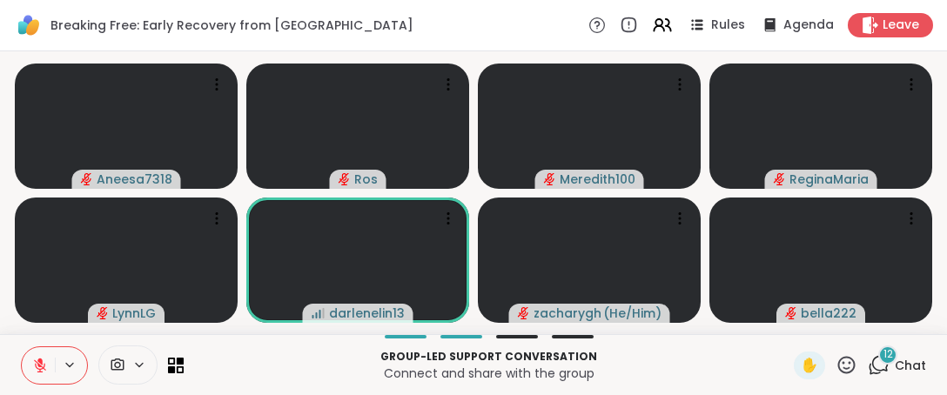
click at [836, 368] on icon at bounding box center [847, 365] width 22 height 22
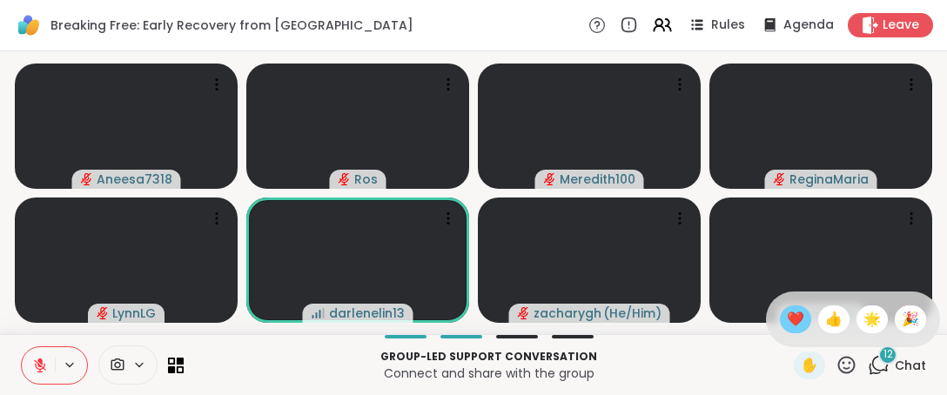
click at [787, 319] on span "❤️" at bounding box center [795, 319] width 17 height 21
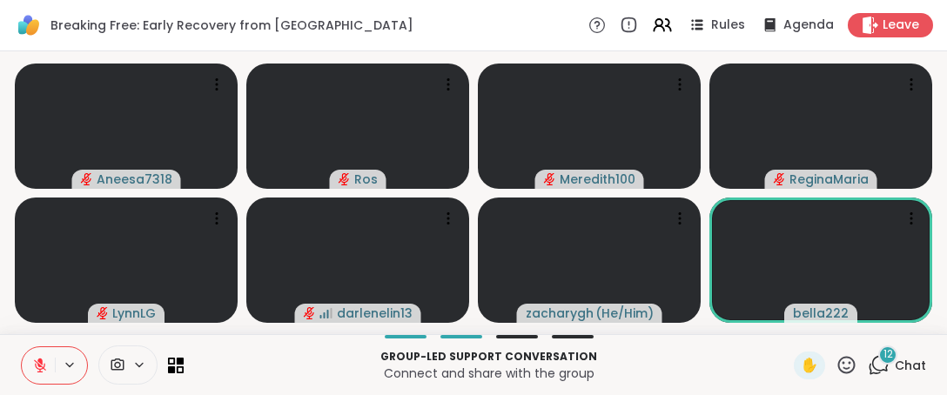
click at [841, 379] on div "✋" at bounding box center [826, 366] width 64 height 28
click at [838, 368] on icon at bounding box center [846, 364] width 17 height 17
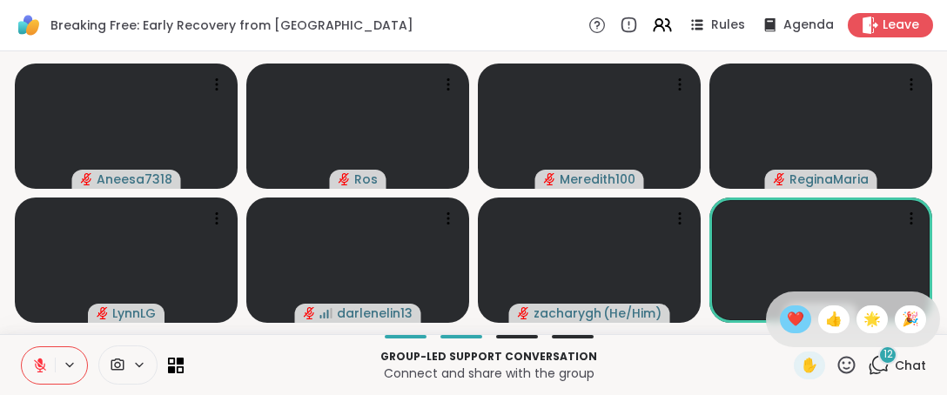
click at [787, 313] on span "❤️" at bounding box center [795, 319] width 17 height 21
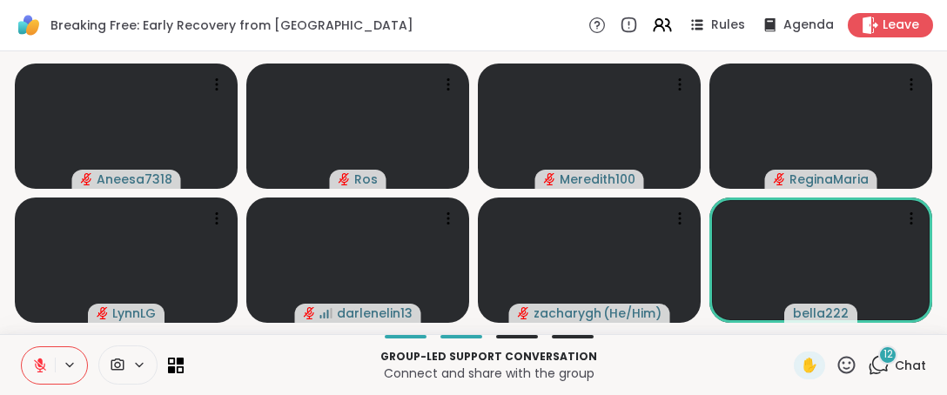
click at [836, 362] on icon at bounding box center [847, 365] width 22 height 22
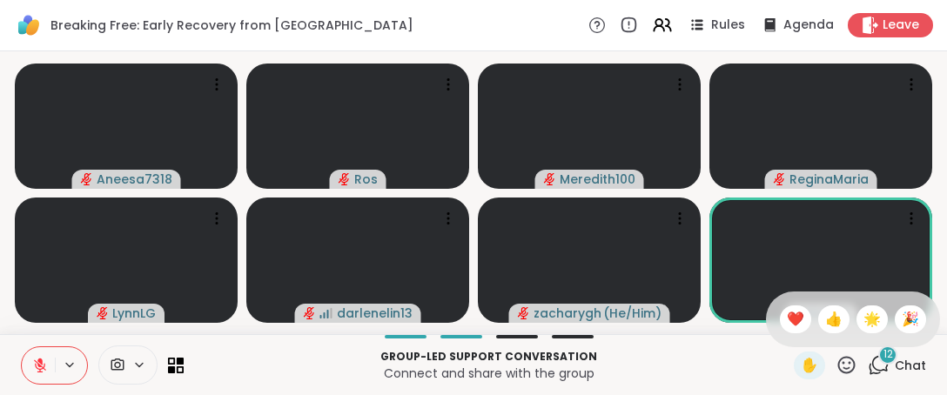
click at [787, 325] on span "❤️" at bounding box center [795, 319] width 17 height 21
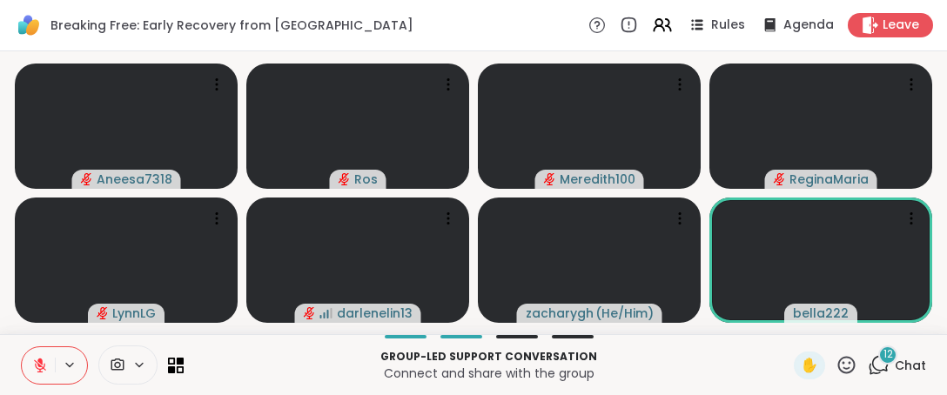
click at [868, 362] on icon at bounding box center [879, 365] width 22 height 22
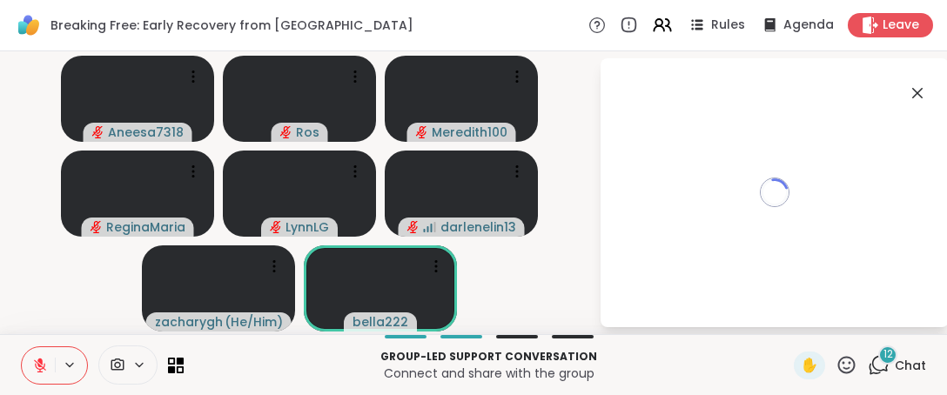
click at [843, 364] on icon at bounding box center [846, 364] width 17 height 17
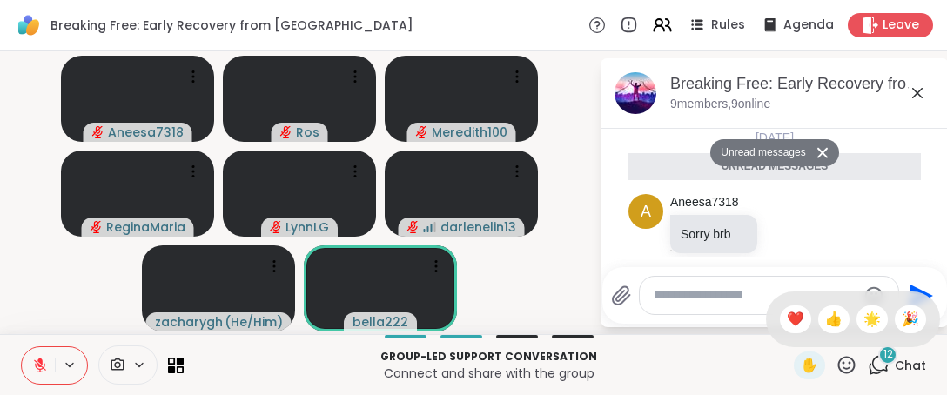
scroll to position [1874, 0]
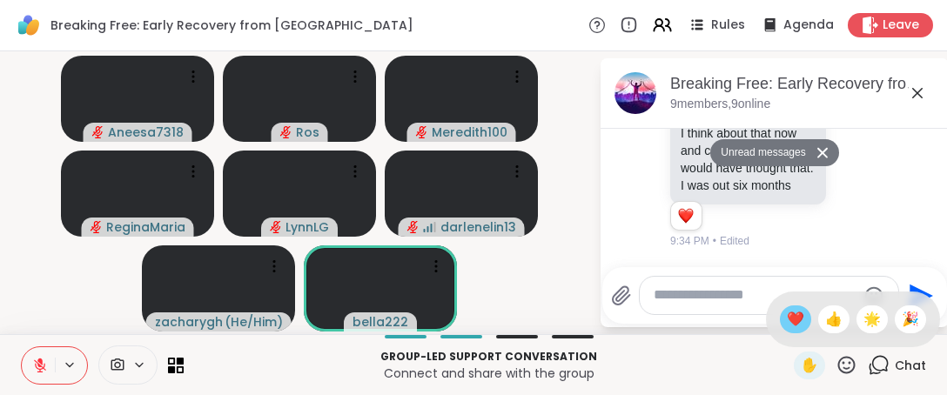
click at [787, 318] on span "❤️" at bounding box center [795, 319] width 17 height 21
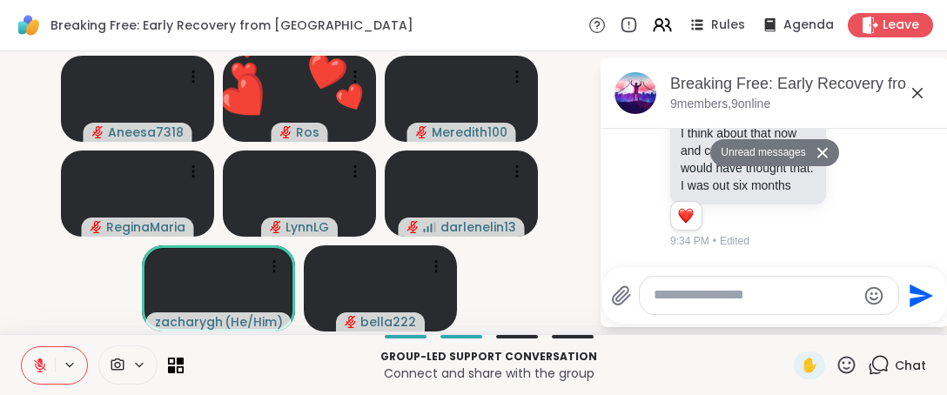
click at [544, 283] on video-player-container "Aneesa7318 ❤️ Ros ❤️ ❤️ ❤️ ❤️ ❤️ ❤️ ❤️ ❤️ ❤️ ❤️ ❤️ ❤️ ❤️ ❤️ ❤️ ❤️ ❤️ ❤️ ❤️ ❤️ ❤…" at bounding box center [299, 192] width 578 height 269
click at [670, 358] on p "Group-led support conversation" at bounding box center [488, 357] width 589 height 16
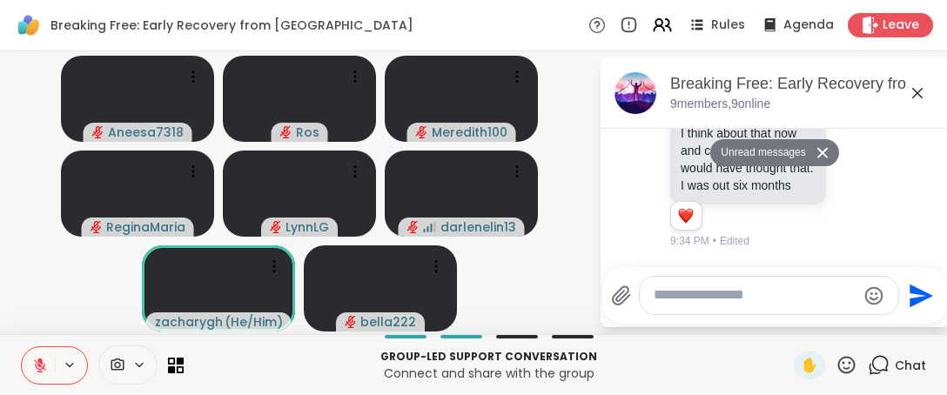
click at [838, 364] on icon at bounding box center [846, 364] width 17 height 17
click at [756, 358] on p "Group-led support conversation" at bounding box center [488, 357] width 589 height 16
click at [817, 151] on icon at bounding box center [823, 152] width 12 height 11
click at [617, 198] on li "[PERSON_NAME] @Aneesa7318 it took me a very long time to get here. I remember h…" at bounding box center [775, 111] width 316 height 292
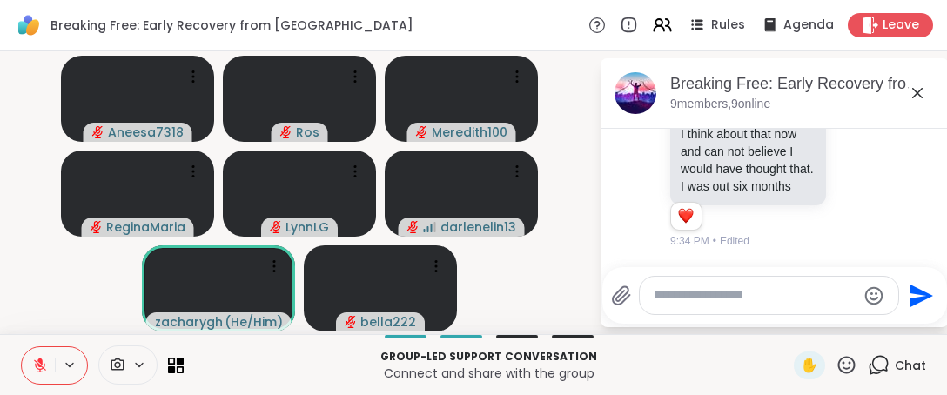
click at [281, 368] on p "Connect and share with the group" at bounding box center [488, 373] width 589 height 17
click at [529, 284] on video-player-container "Aneesa7318 Ros Meredith100 [PERSON_NAME] darlenelin13 zacharygh ( He/Him ) bell…" at bounding box center [299, 192] width 578 height 269
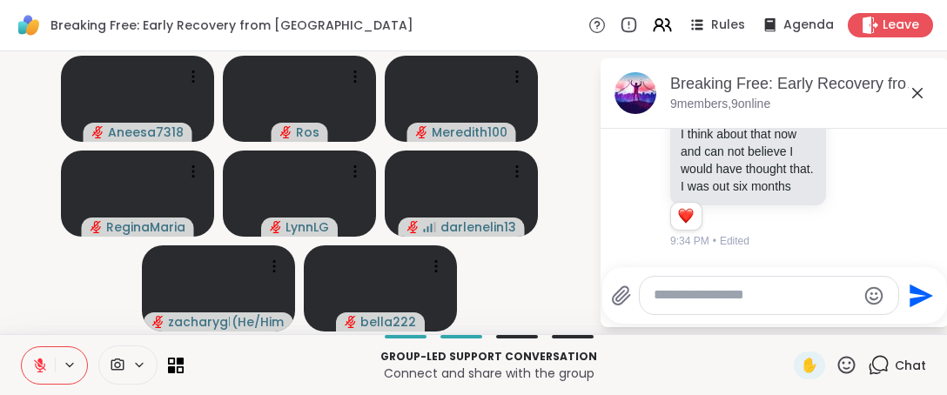
click at [669, 376] on p "Connect and share with the group" at bounding box center [488, 373] width 589 height 17
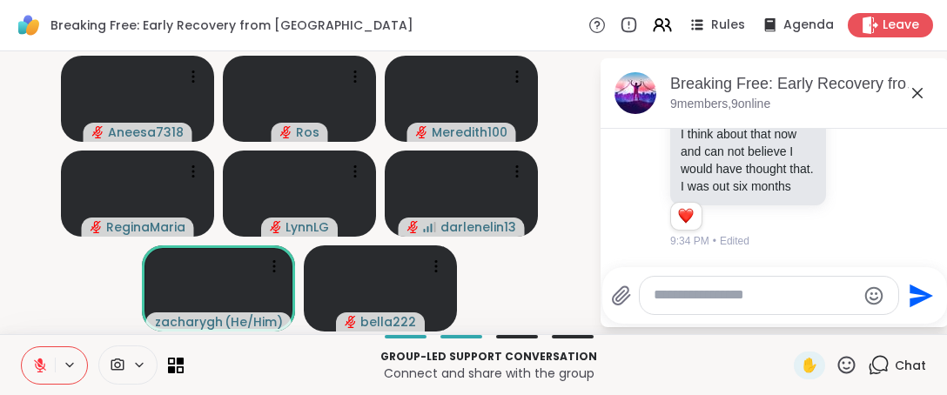
click at [510, 270] on video-player-container "Aneesa7318 Ros Meredith100 [PERSON_NAME] darlenelin13 zacharygh ( He/Him ) bell…" at bounding box center [299, 192] width 578 height 269
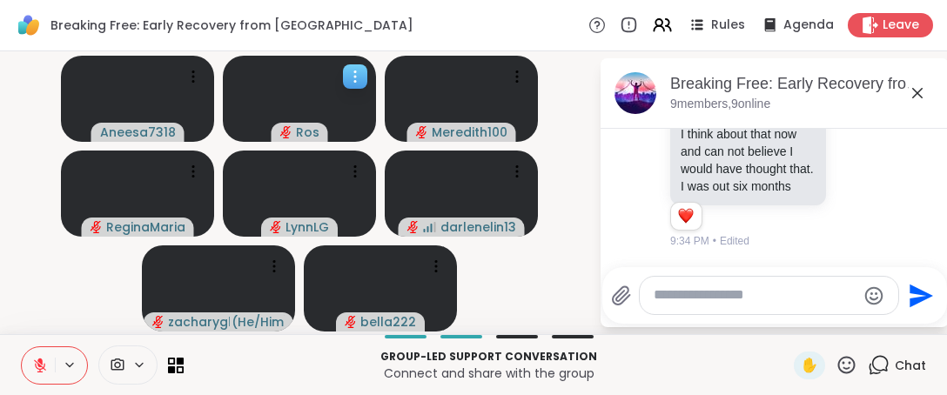
click at [303, 86] on video at bounding box center [299, 99] width 153 height 86
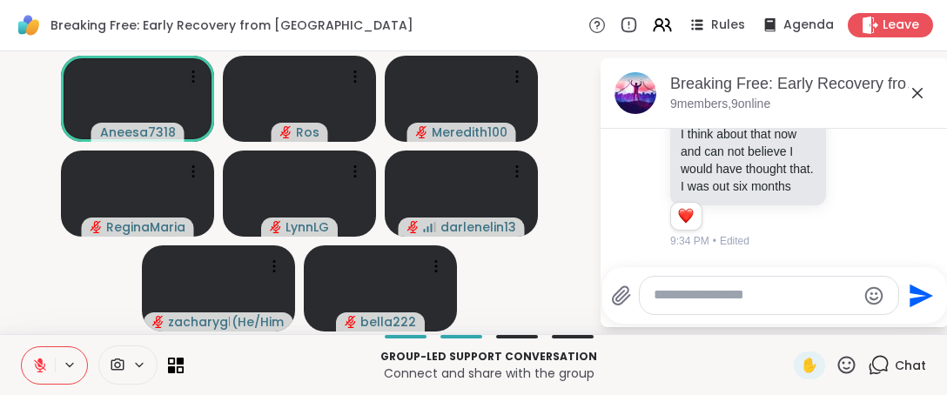
click at [556, 271] on video-player-container "Aneesa7318 Ros Meredith100 [PERSON_NAME] darlenelin13 zacharygh ( He/Him ) bell…" at bounding box center [299, 192] width 578 height 269
click at [836, 365] on icon at bounding box center [847, 365] width 22 height 22
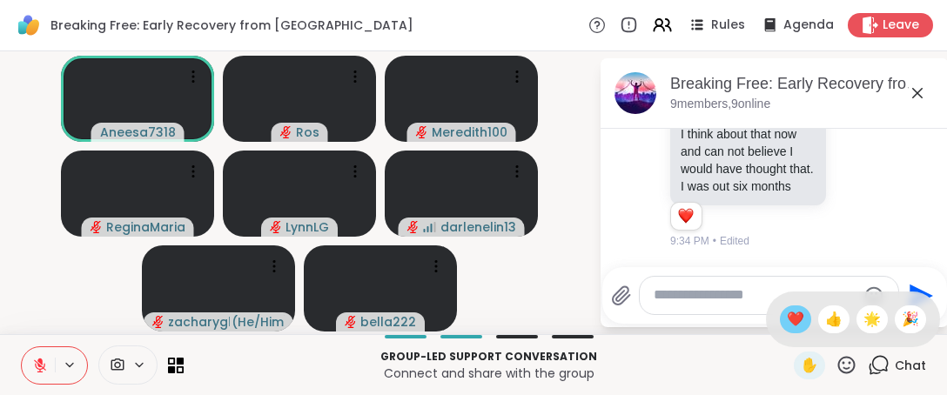
click at [787, 318] on span "❤️" at bounding box center [795, 319] width 17 height 21
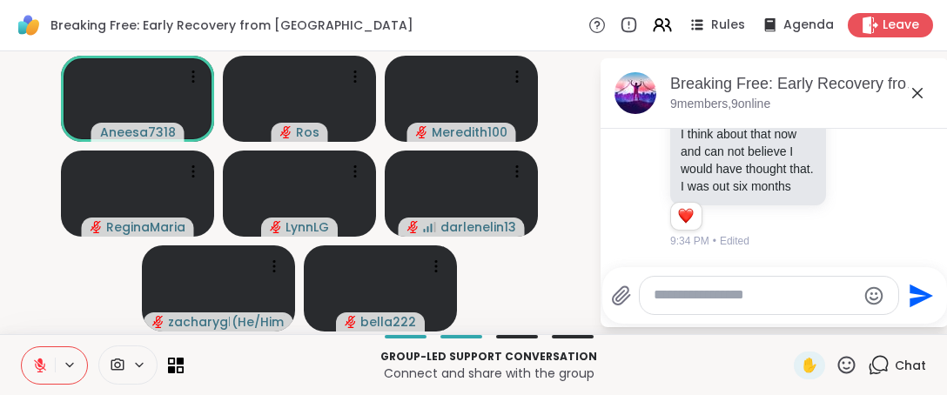
click at [836, 366] on icon at bounding box center [847, 365] width 22 height 22
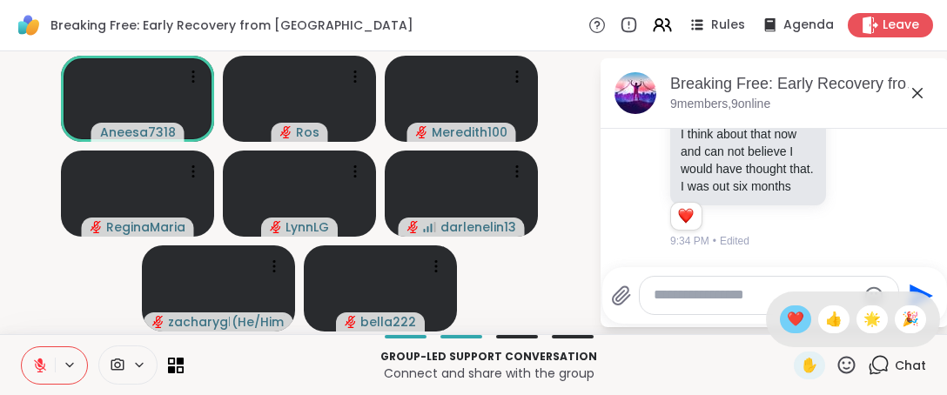
click at [787, 319] on span "❤️" at bounding box center [795, 319] width 17 height 21
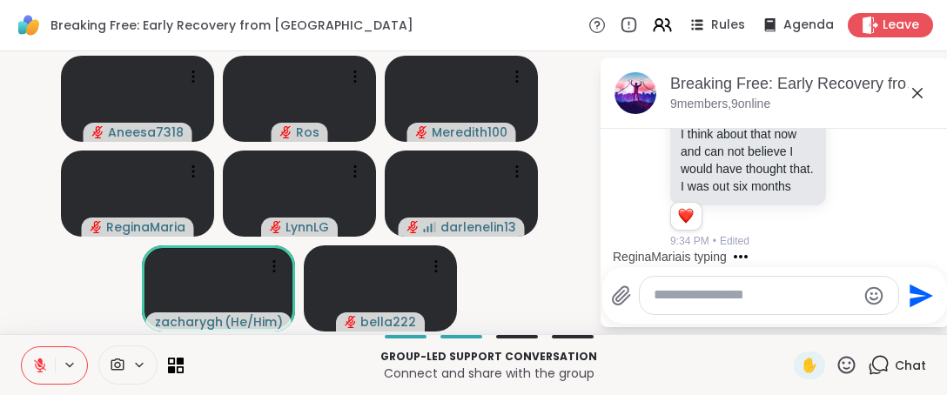
scroll to position [1926, 0]
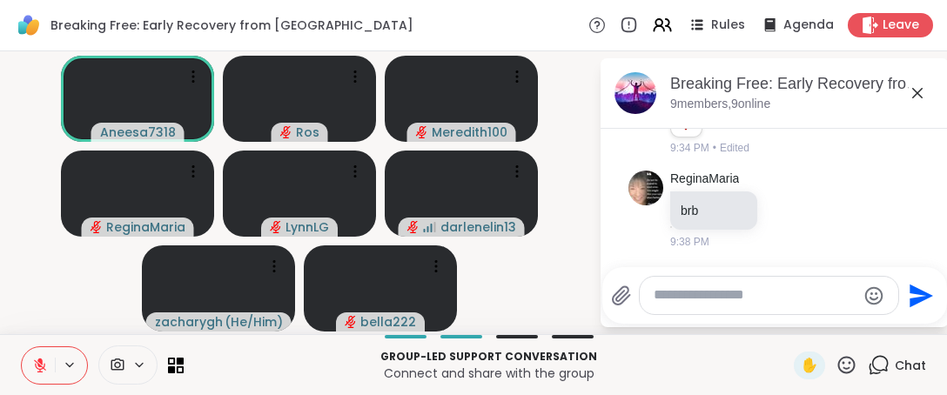
click at [838, 367] on icon at bounding box center [847, 365] width 22 height 22
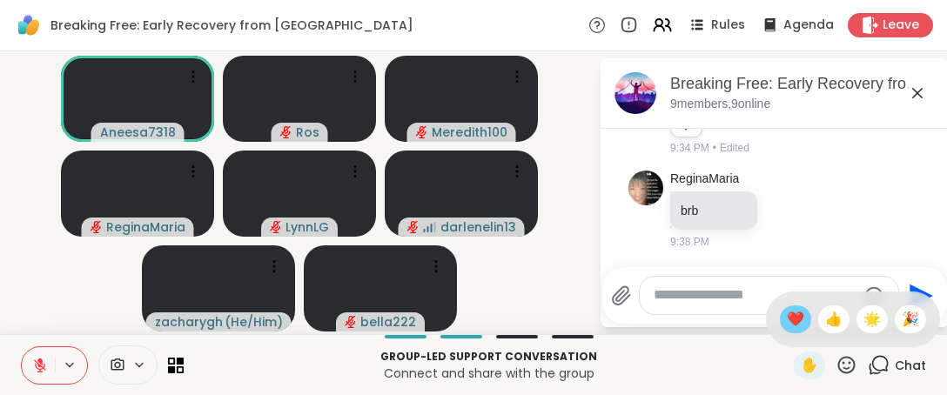
click at [787, 319] on span "❤️" at bounding box center [795, 319] width 17 height 21
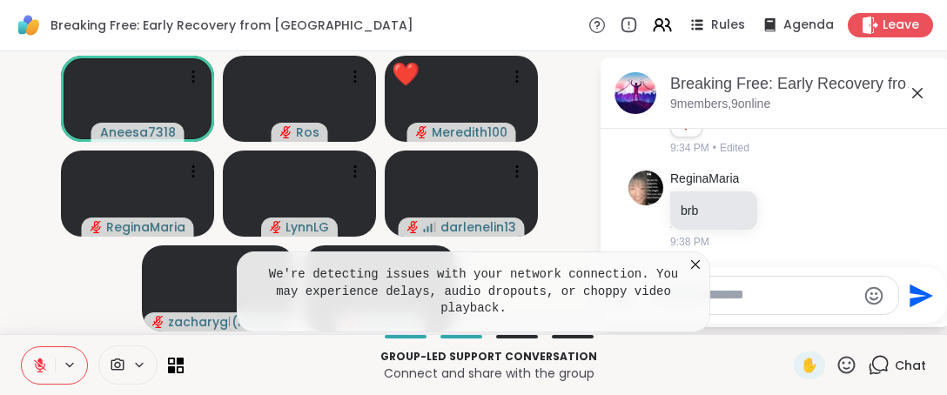
click at [837, 365] on icon at bounding box center [847, 365] width 22 height 22
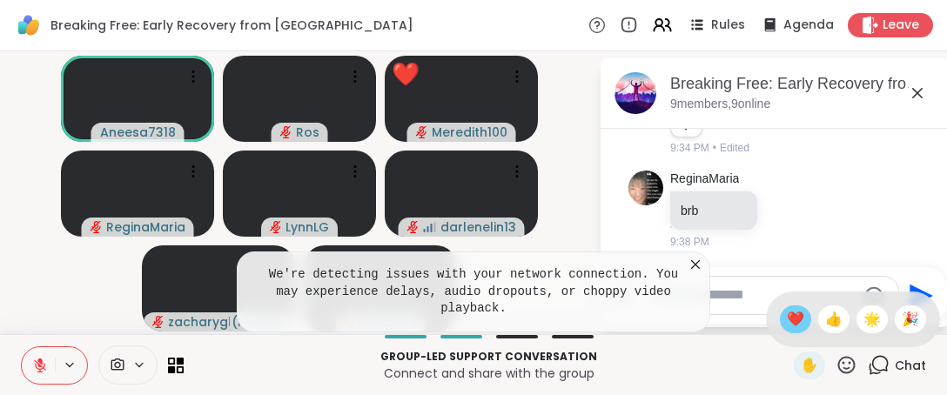
click at [787, 320] on span "❤️" at bounding box center [795, 319] width 17 height 21
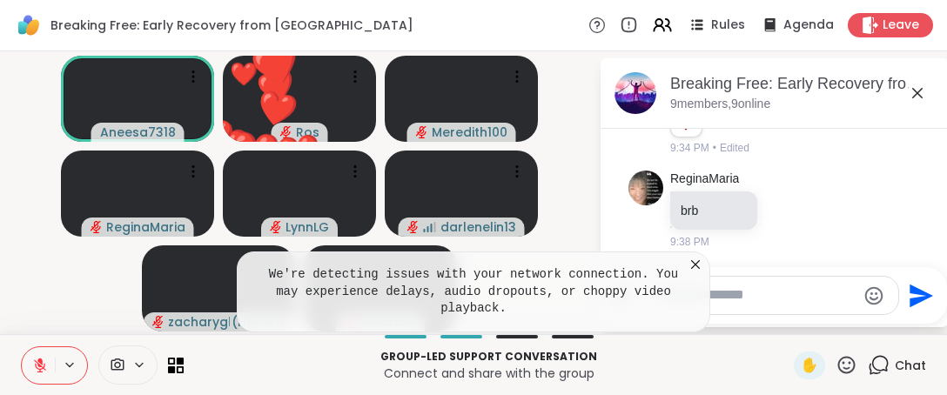
click at [691, 273] on icon at bounding box center [695, 264] width 17 height 17
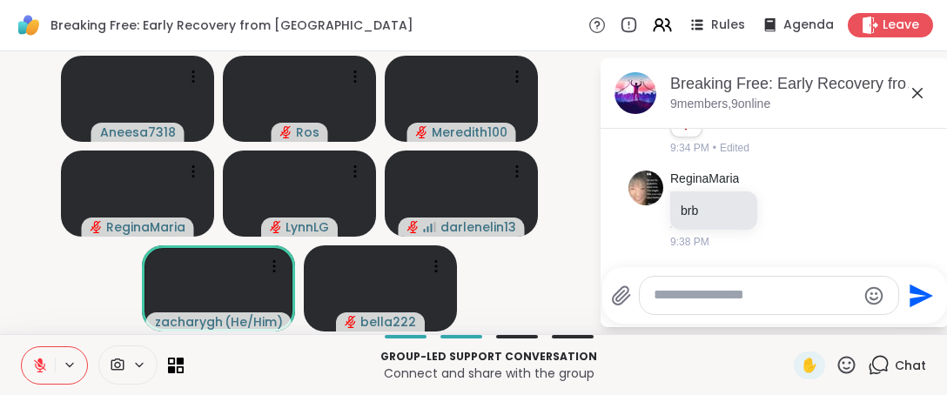
click at [836, 371] on icon at bounding box center [847, 365] width 22 height 22
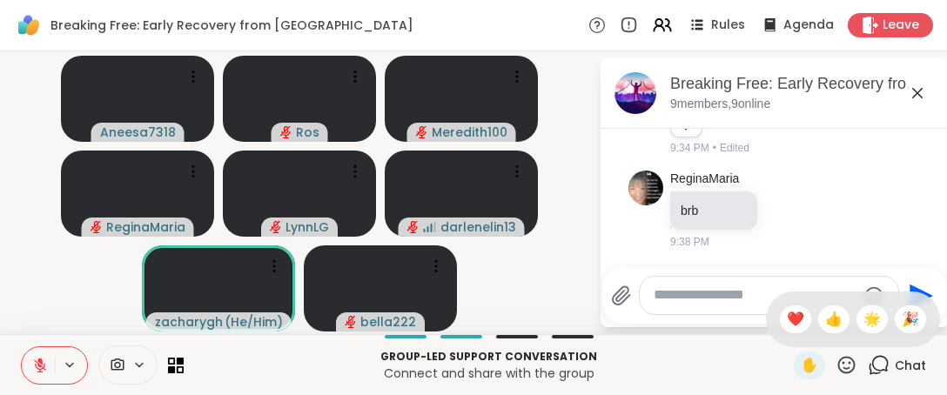
click at [787, 316] on span "❤️" at bounding box center [795, 319] width 17 height 21
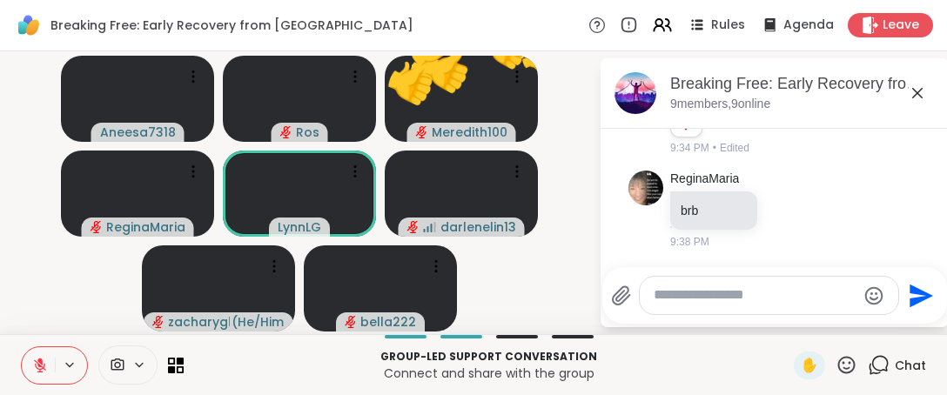
click at [836, 360] on icon at bounding box center [847, 365] width 22 height 22
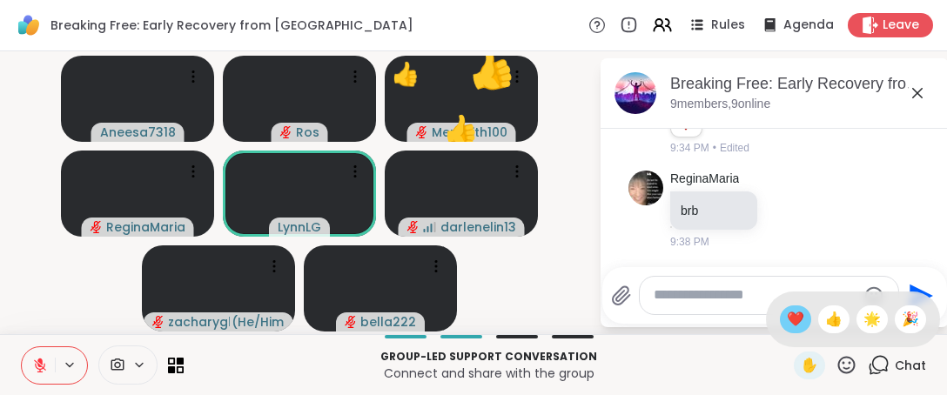
click at [787, 320] on span "❤️" at bounding box center [795, 319] width 17 height 21
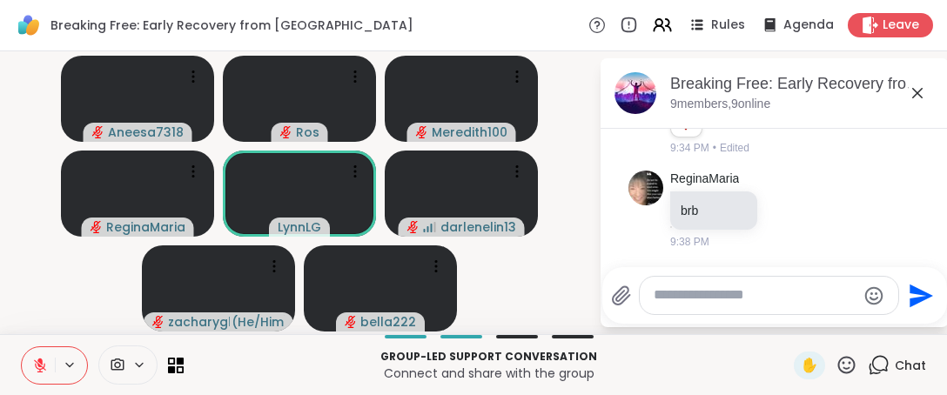
drag, startPoint x: 838, startPoint y: 364, endPoint x: 829, endPoint y: 359, distance: 10.2
click at [838, 364] on icon at bounding box center [846, 364] width 17 height 17
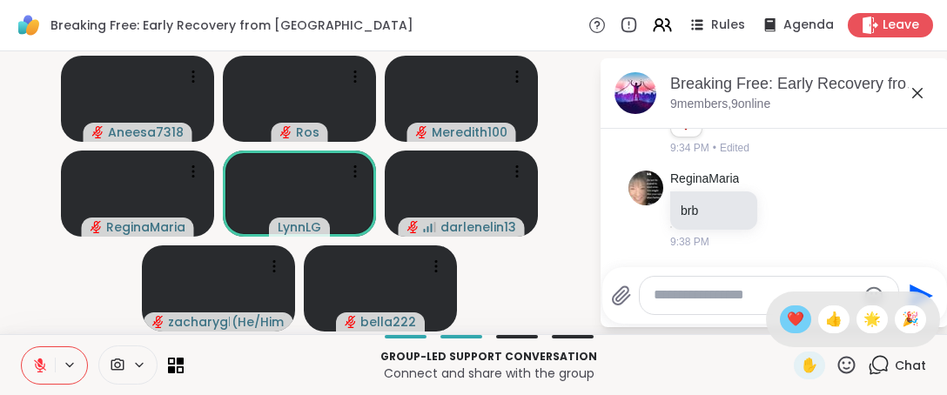
click at [787, 319] on span "❤️" at bounding box center [795, 319] width 17 height 21
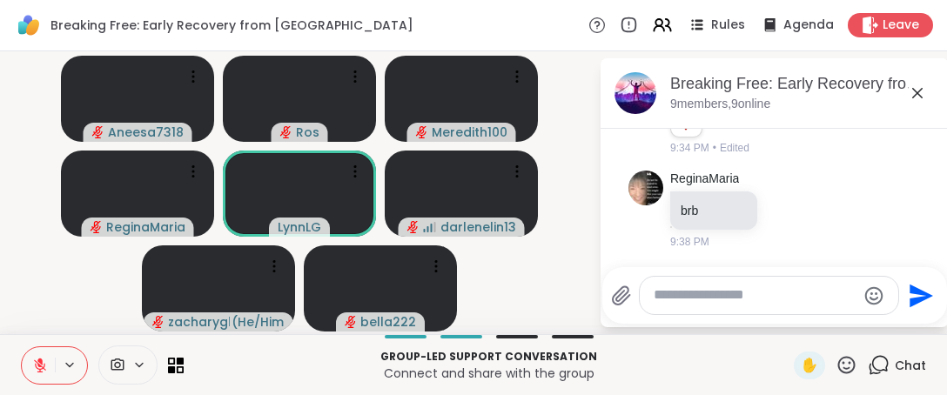
click at [836, 365] on icon at bounding box center [847, 365] width 22 height 22
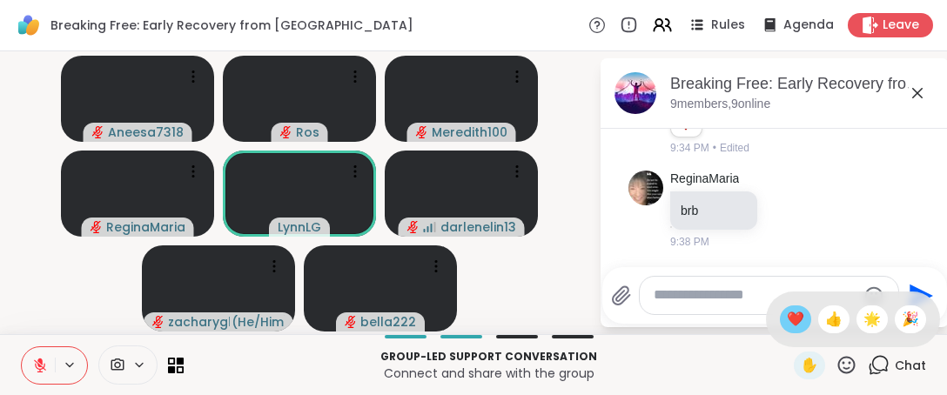
click at [787, 318] on span "❤️" at bounding box center [795, 319] width 17 height 21
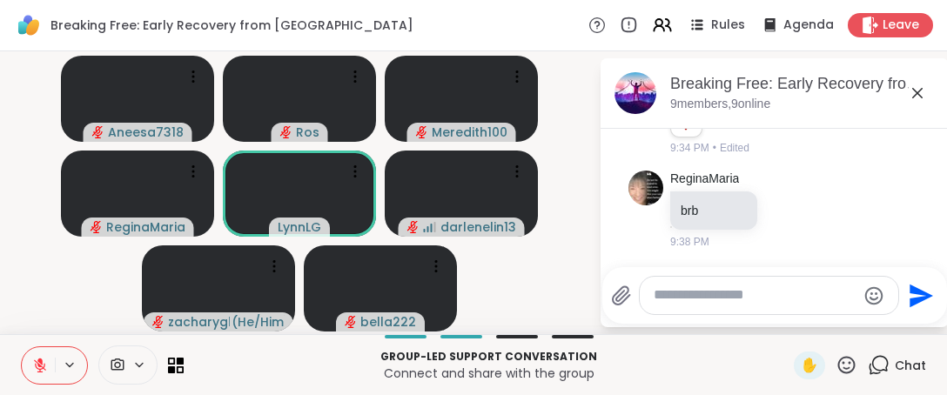
click at [836, 372] on icon at bounding box center [847, 365] width 22 height 22
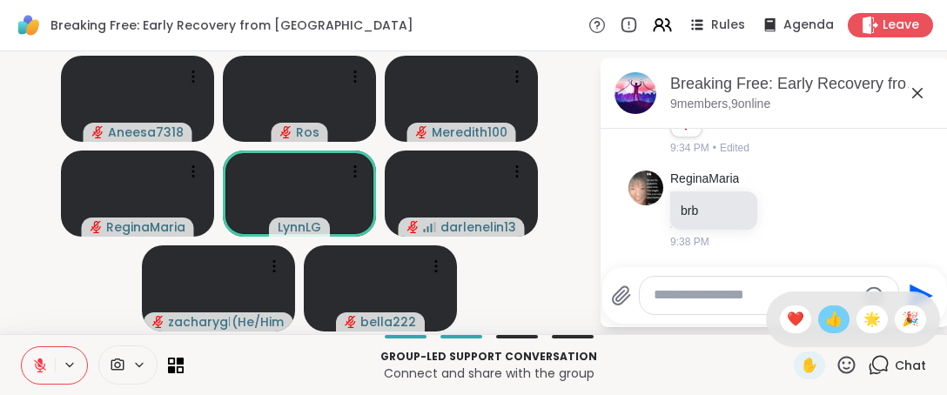
click at [825, 313] on span "👍" at bounding box center [833, 319] width 17 height 21
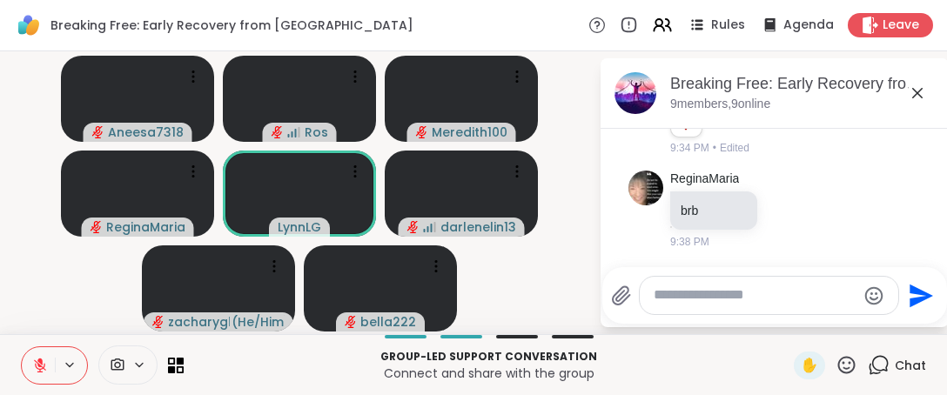
click at [839, 368] on icon at bounding box center [847, 365] width 22 height 22
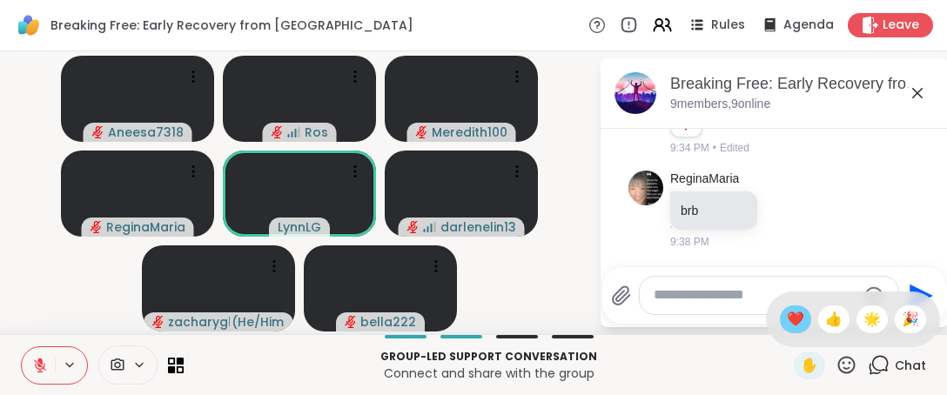
click at [787, 320] on span "❤️" at bounding box center [795, 319] width 17 height 21
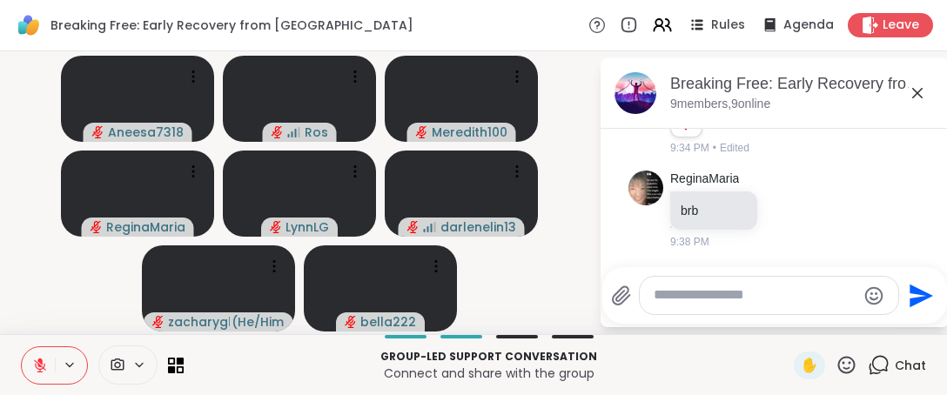
click at [41, 374] on button at bounding box center [38, 365] width 33 height 37
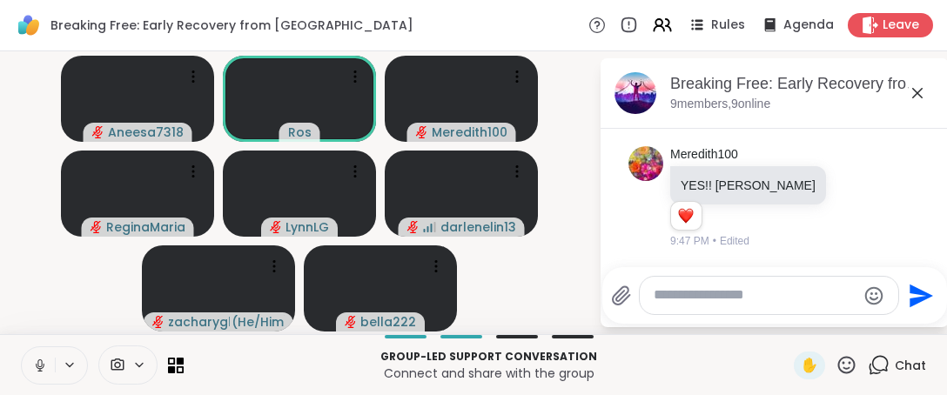
scroll to position [2043, 0]
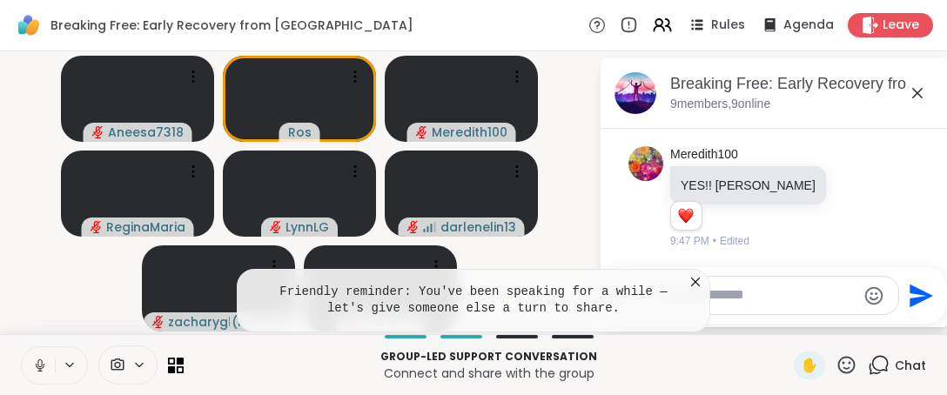
click at [698, 289] on icon at bounding box center [695, 281] width 17 height 17
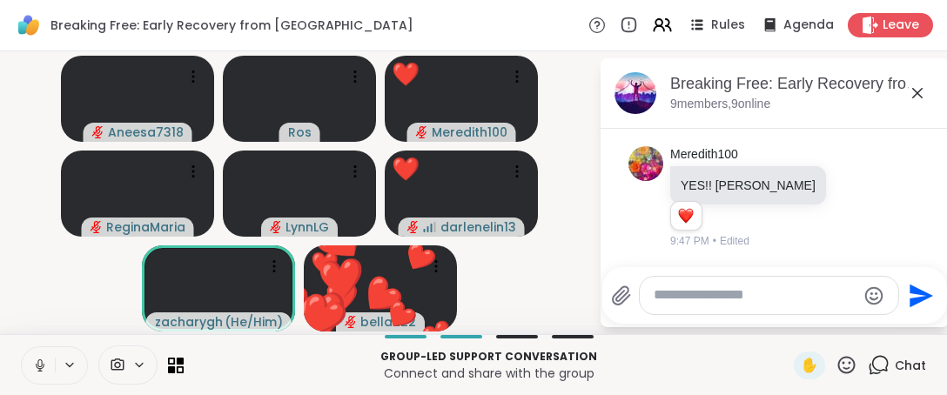
click at [838, 360] on icon at bounding box center [846, 364] width 17 height 17
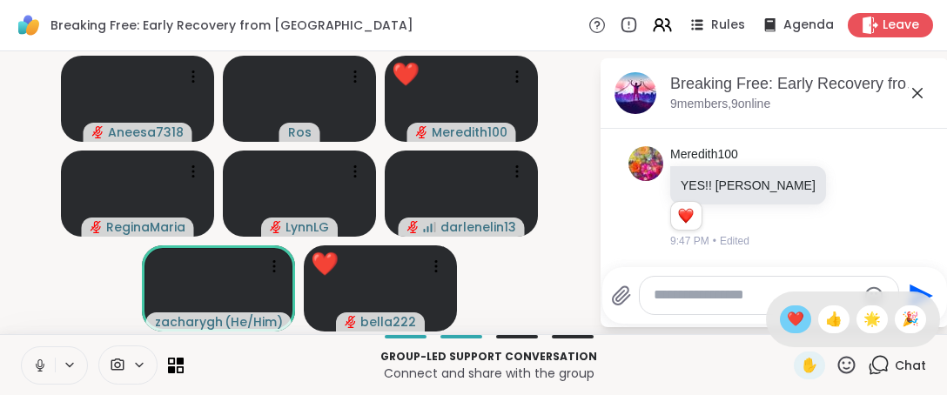
click at [780, 316] on div "❤️" at bounding box center [795, 320] width 31 height 28
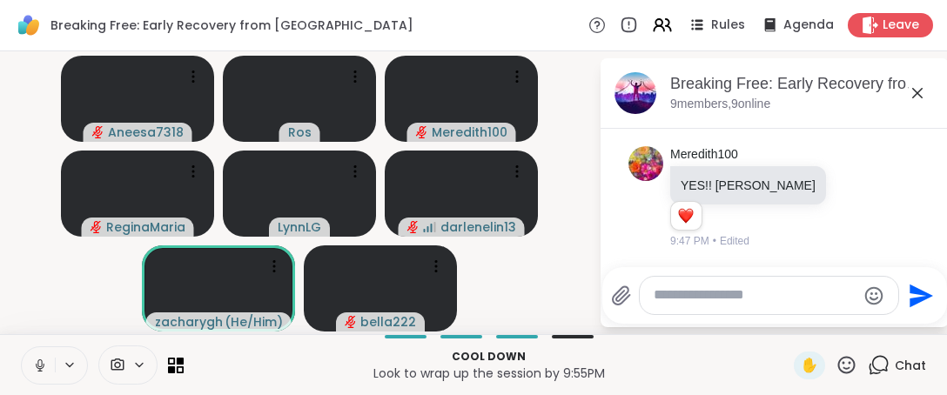
click at [33, 367] on icon at bounding box center [40, 366] width 16 height 16
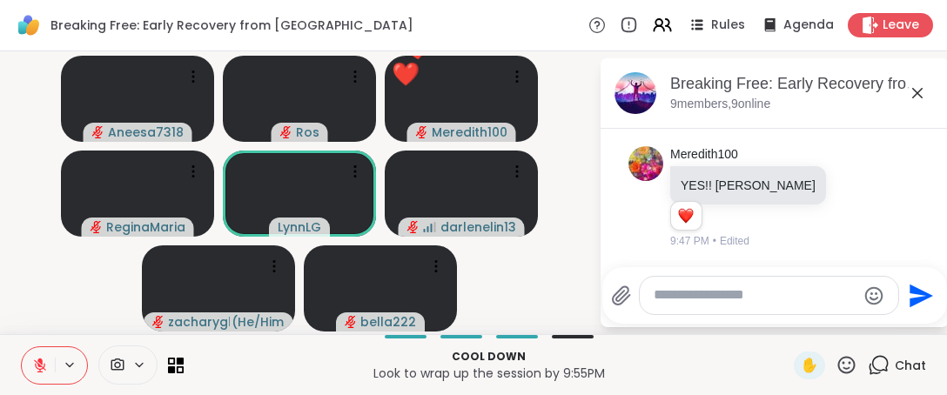
click at [838, 361] on icon at bounding box center [846, 364] width 17 height 17
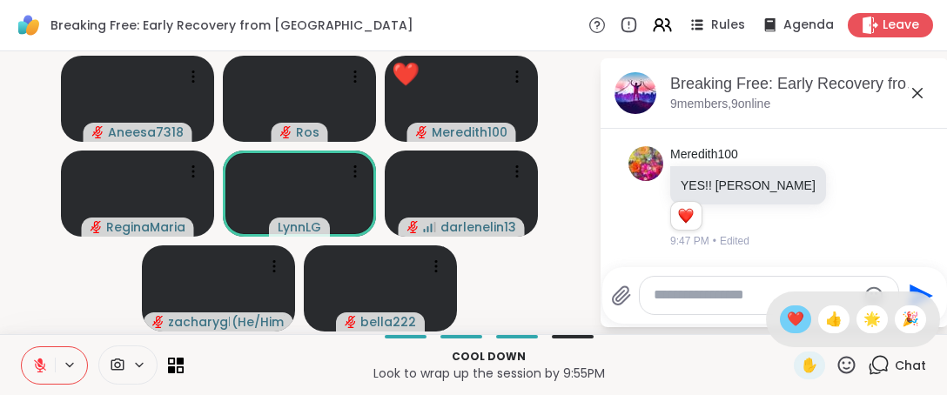
click at [787, 320] on span "❤️" at bounding box center [795, 319] width 17 height 21
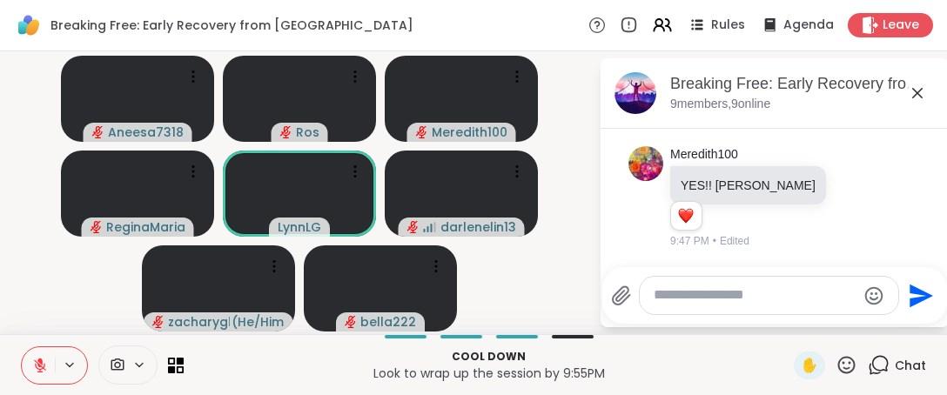
click at [836, 362] on icon at bounding box center [847, 365] width 22 height 22
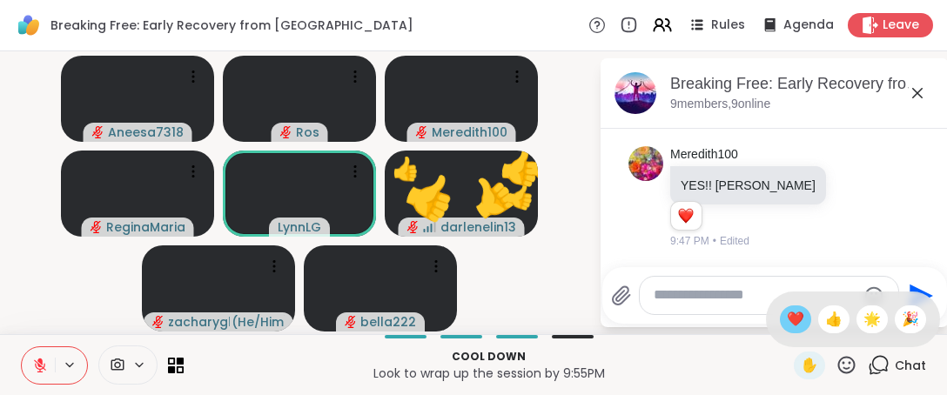
click at [787, 323] on span "❤️" at bounding box center [795, 319] width 17 height 21
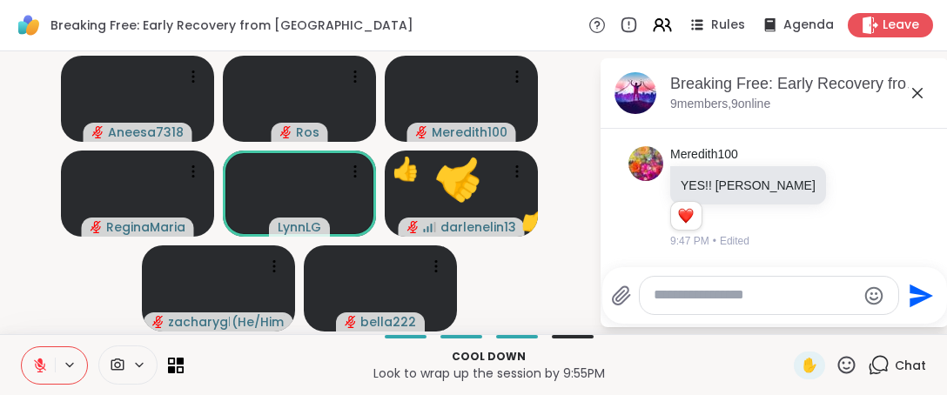
click at [836, 360] on icon at bounding box center [847, 365] width 22 height 22
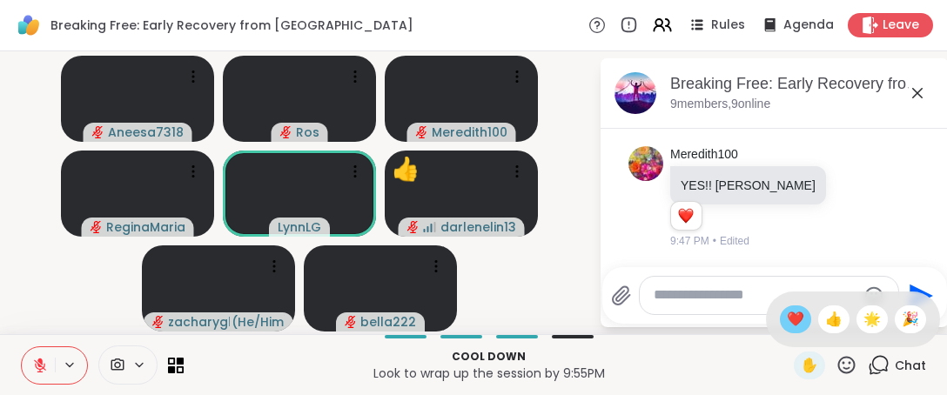
click at [787, 314] on span "❤️" at bounding box center [795, 319] width 17 height 21
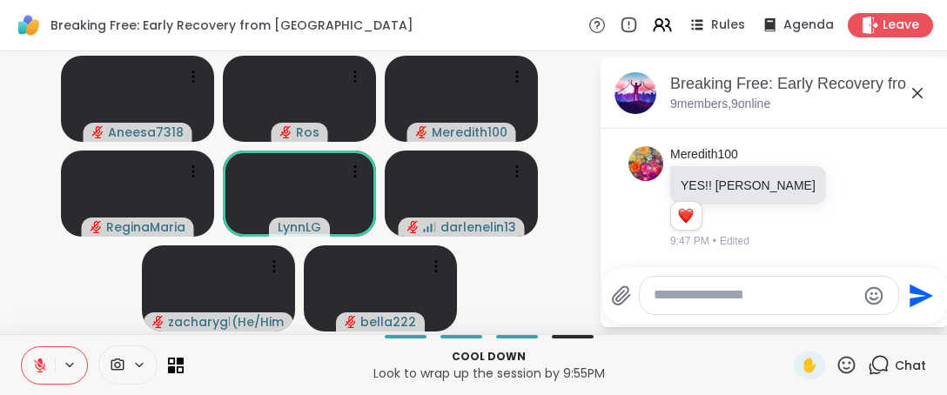
click at [836, 365] on icon at bounding box center [847, 365] width 22 height 22
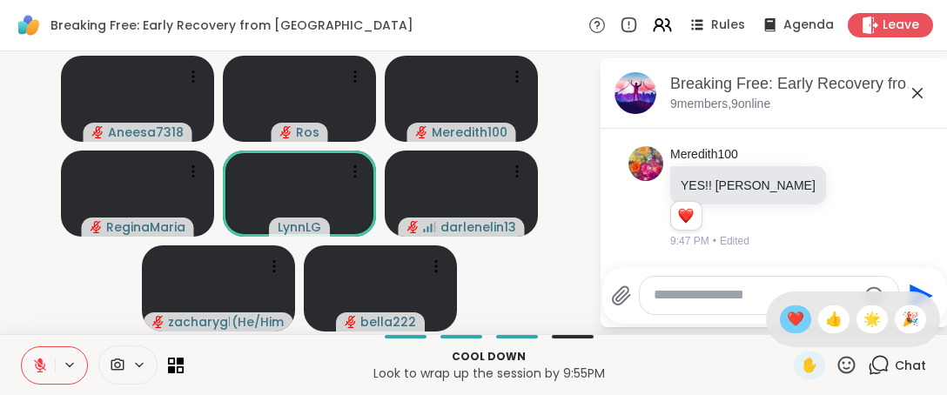
click at [787, 321] on span "❤️" at bounding box center [795, 319] width 17 height 21
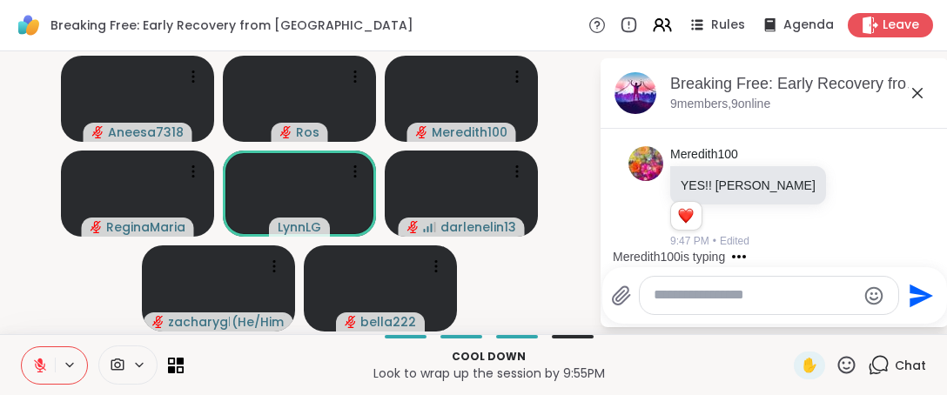
click at [838, 367] on icon at bounding box center [847, 365] width 22 height 22
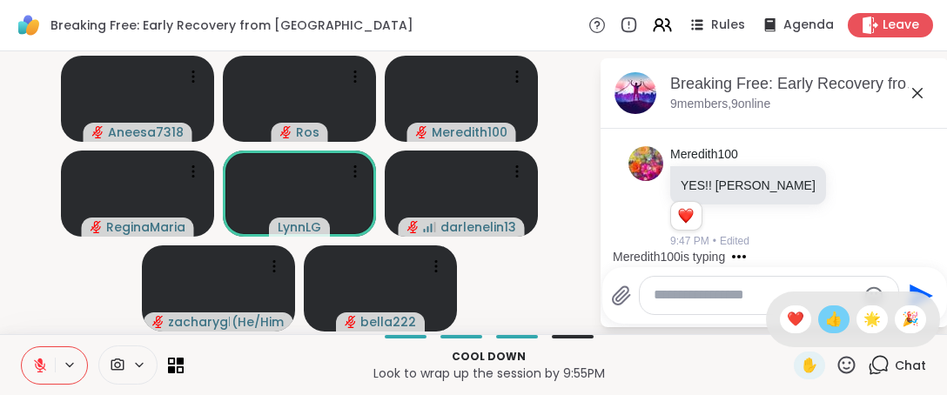
click at [825, 313] on span "👍" at bounding box center [833, 319] width 17 height 21
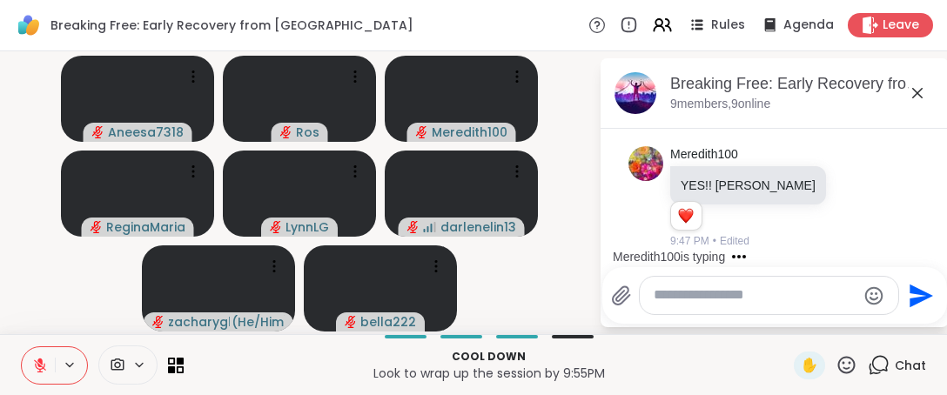
scroll to position [2135, 0]
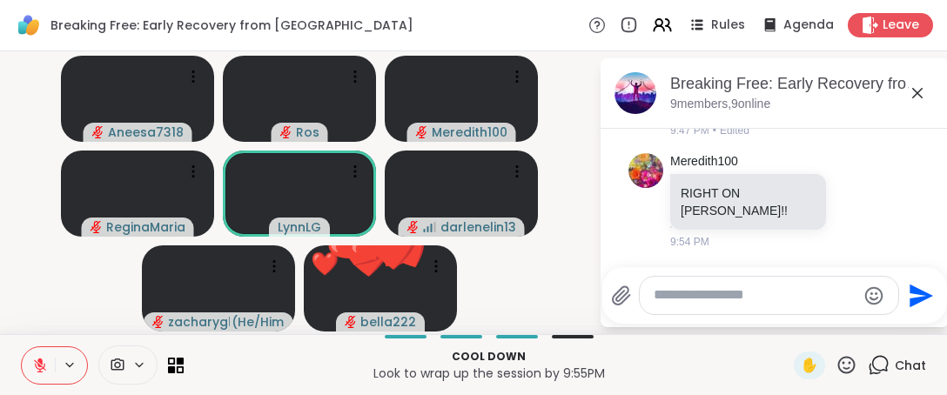
click at [838, 373] on icon at bounding box center [846, 364] width 17 height 17
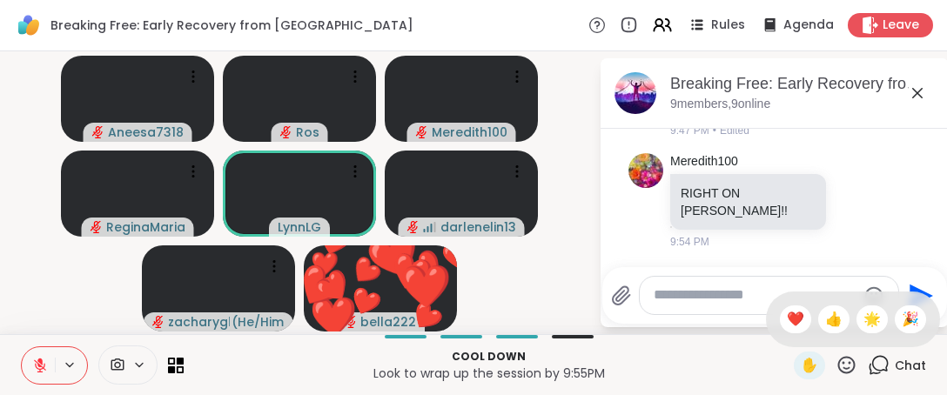
click at [787, 313] on span "❤️" at bounding box center [795, 319] width 17 height 21
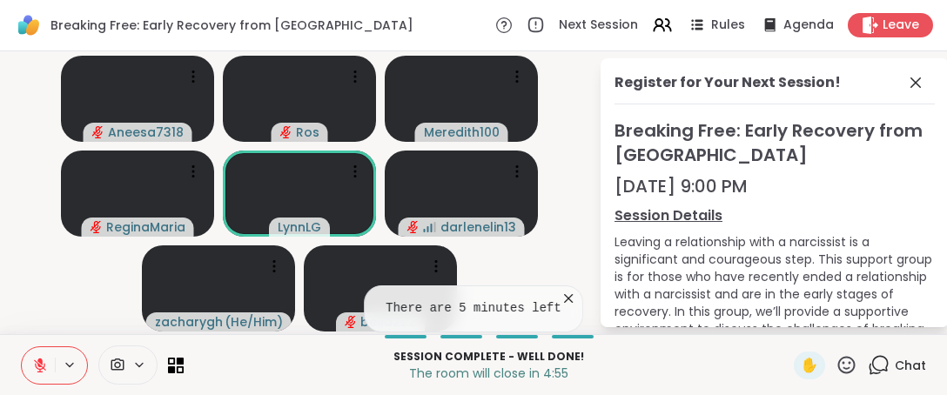
click at [564, 290] on div "There are 5 minutes left" at bounding box center [473, 309] width 219 height 47
click at [566, 299] on icon at bounding box center [568, 298] width 17 height 17
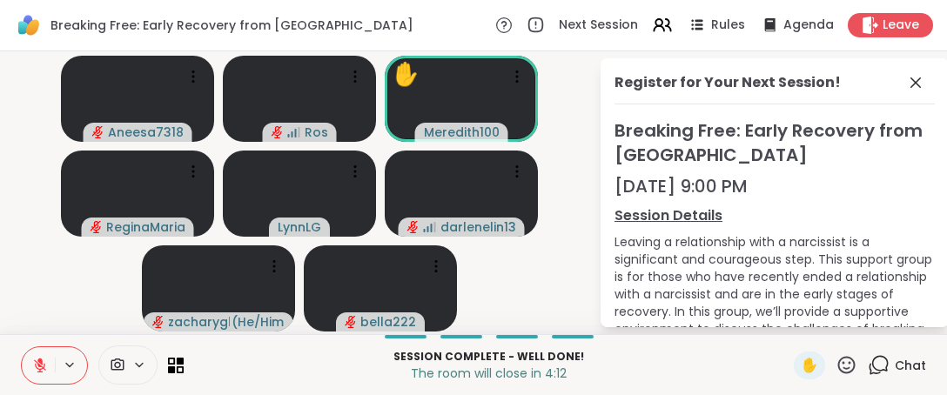
click at [836, 358] on icon at bounding box center [847, 365] width 22 height 22
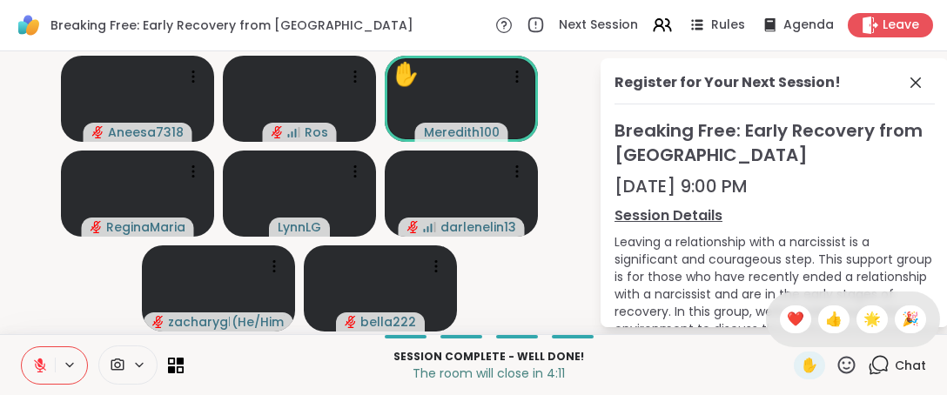
click at [787, 310] on span "❤️" at bounding box center [795, 319] width 17 height 21
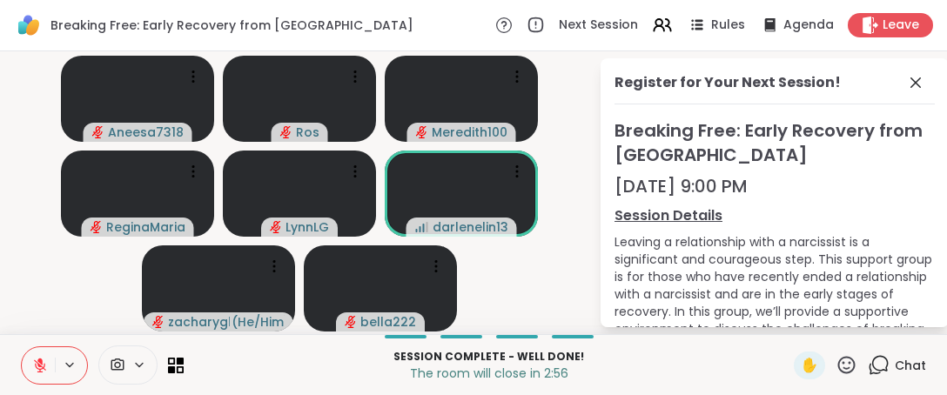
click at [838, 368] on icon at bounding box center [846, 364] width 17 height 17
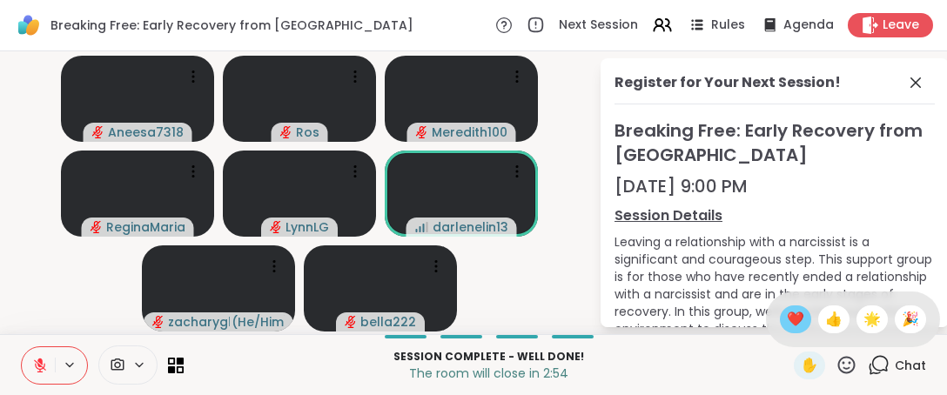
click at [787, 317] on span "❤️" at bounding box center [795, 319] width 17 height 21
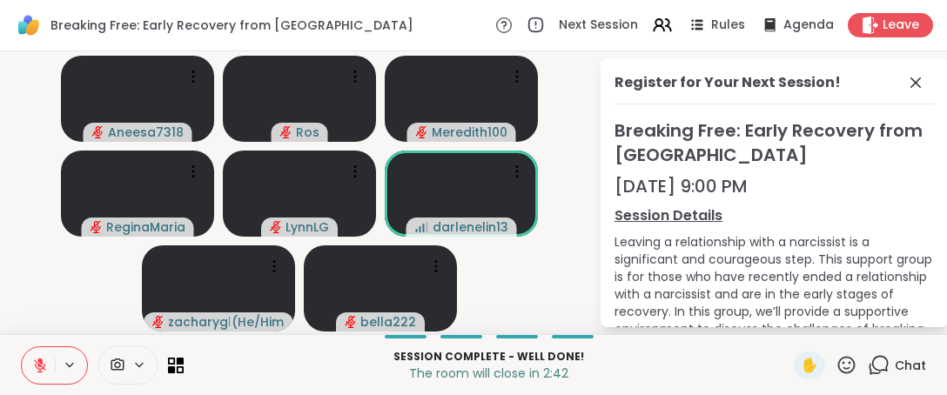
click at [836, 367] on icon at bounding box center [847, 365] width 22 height 22
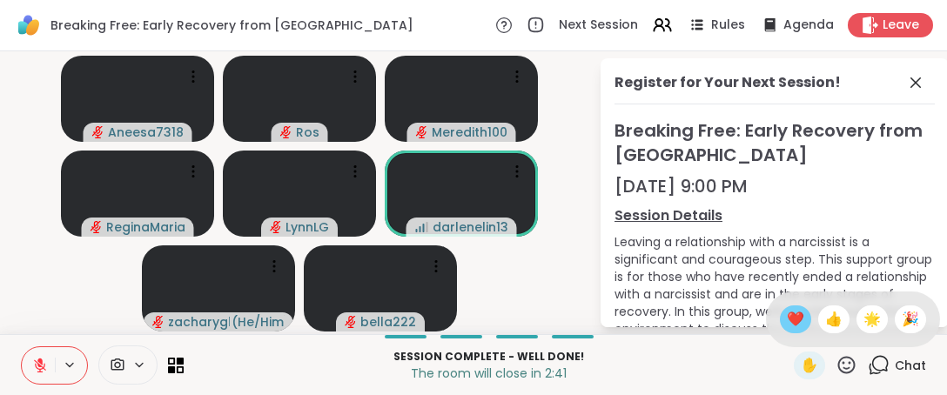
click at [787, 326] on span "❤️" at bounding box center [795, 319] width 17 height 21
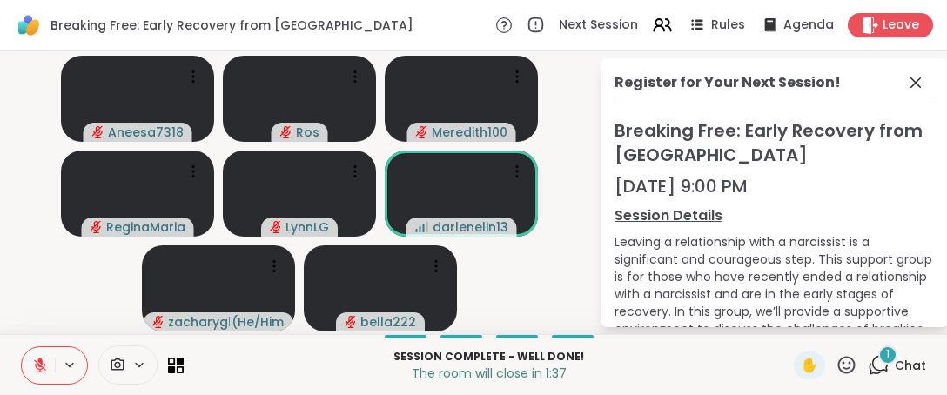
click at [838, 374] on icon at bounding box center [847, 365] width 22 height 22
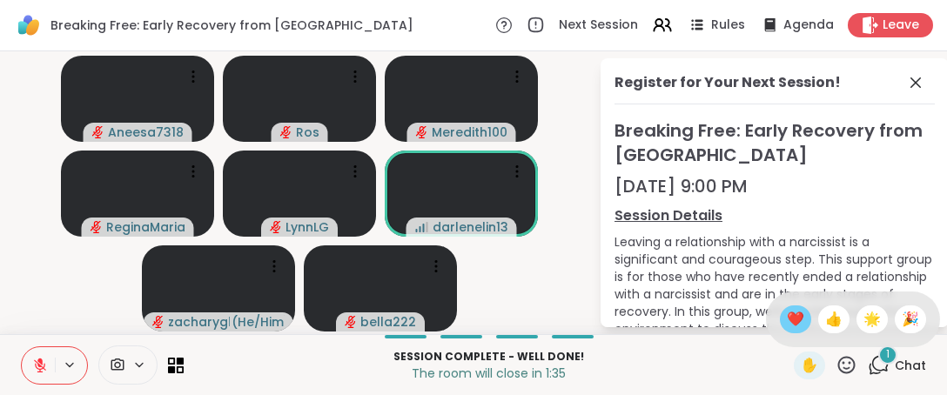
click at [787, 316] on span "❤️" at bounding box center [795, 319] width 17 height 21
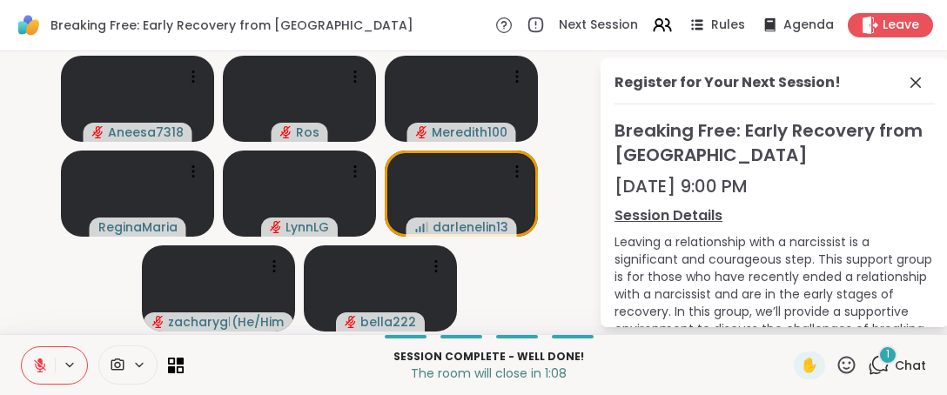
click at [836, 367] on icon at bounding box center [847, 365] width 22 height 22
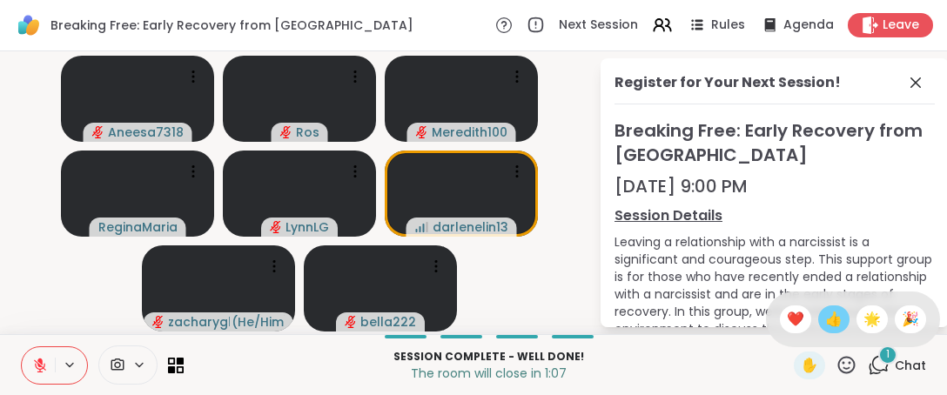
click at [825, 324] on span "👍" at bounding box center [833, 319] width 17 height 21
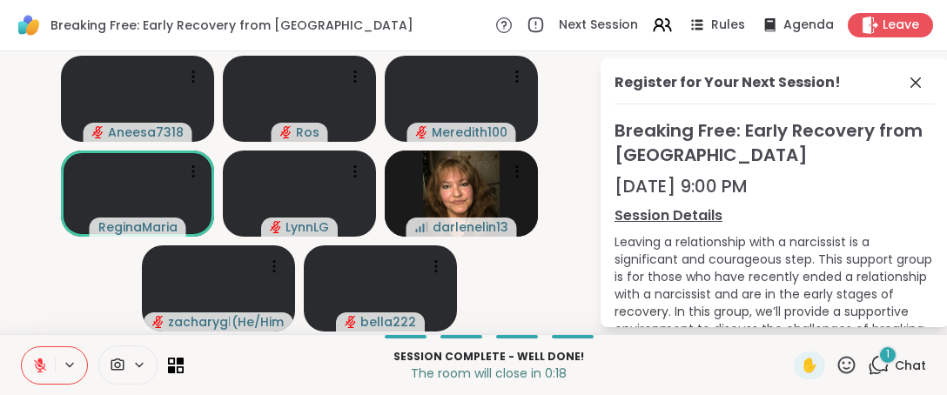
click at [839, 370] on icon at bounding box center [847, 365] width 22 height 22
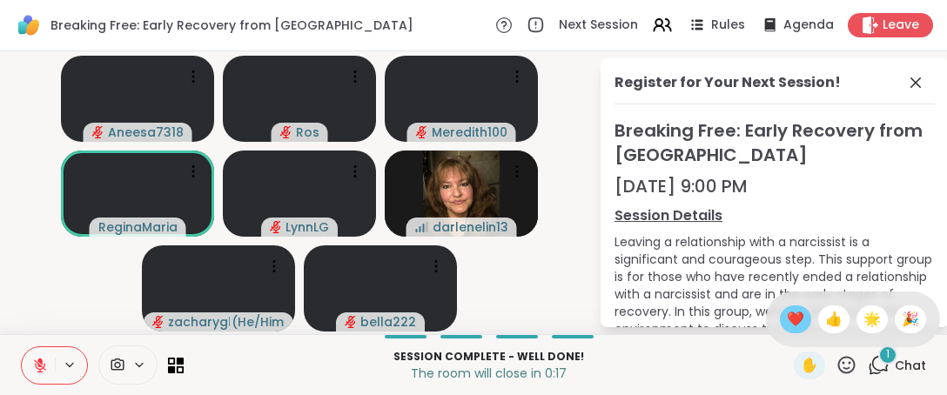
click at [787, 320] on span "❤️" at bounding box center [795, 319] width 17 height 21
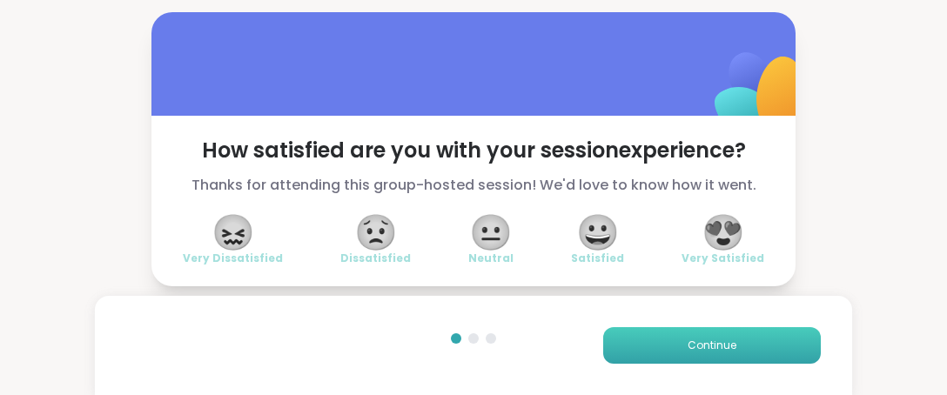
click at [688, 340] on span "Continue" at bounding box center [712, 346] width 49 height 16
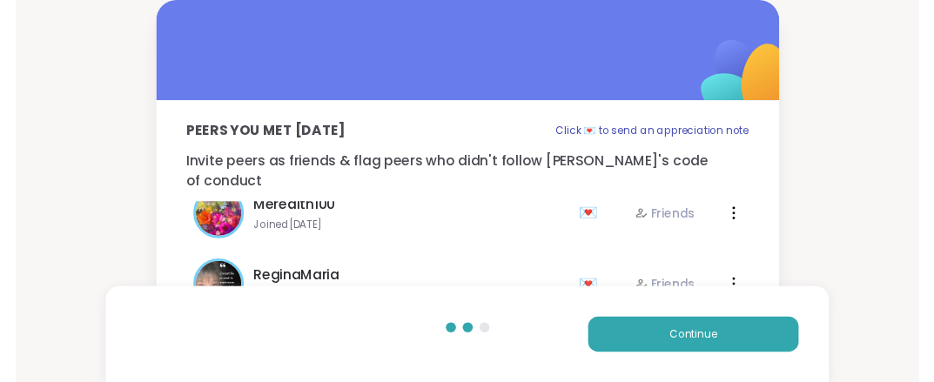
scroll to position [198, 0]
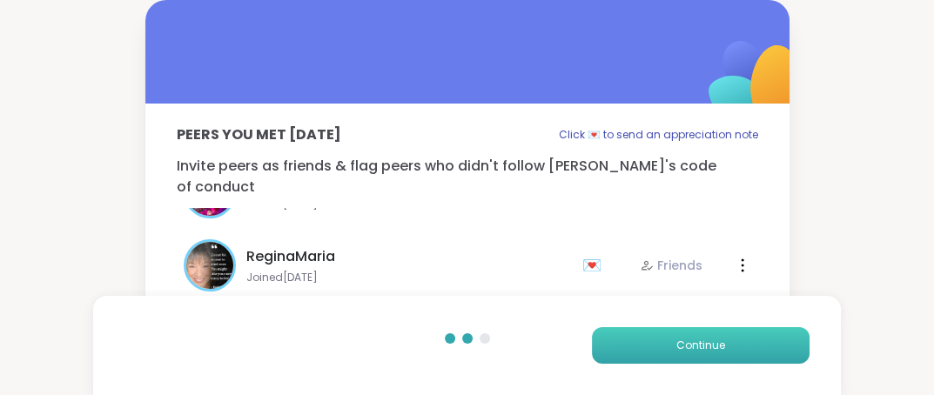
click at [697, 342] on span "Continue" at bounding box center [700, 346] width 49 height 16
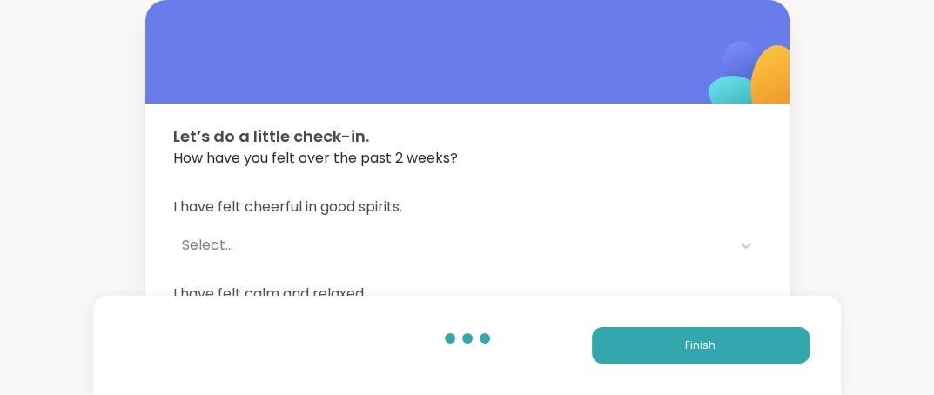
click at [240, 212] on span "I have felt cheerful in good spirits." at bounding box center [467, 207] width 589 height 21
click at [227, 250] on div "Select..." at bounding box center [452, 245] width 540 height 21
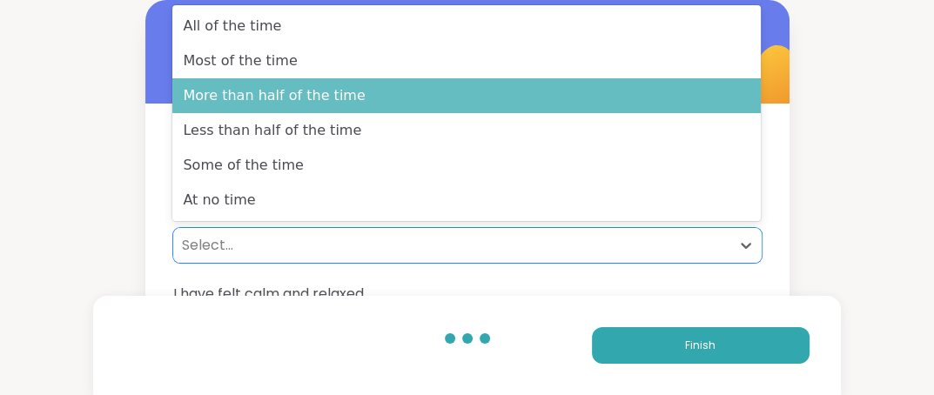
click at [291, 106] on div "More than half of the time" at bounding box center [466, 95] width 589 height 35
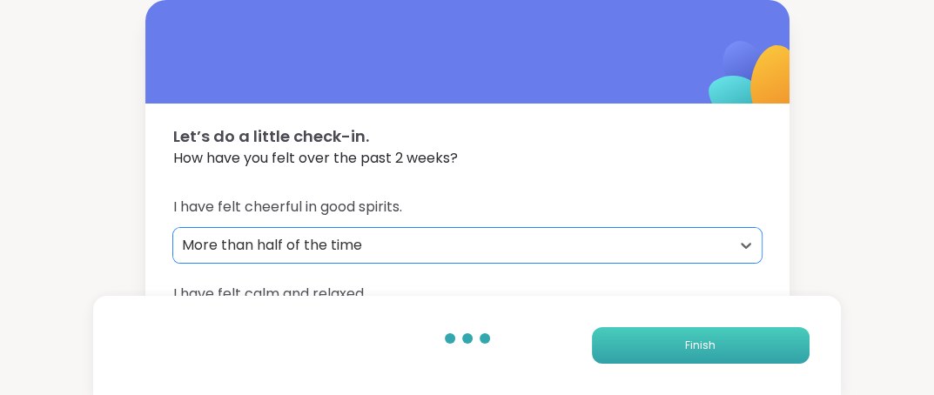
click at [693, 347] on span "Finish" at bounding box center [700, 346] width 30 height 16
